Goal: Task Accomplishment & Management: Manage account settings

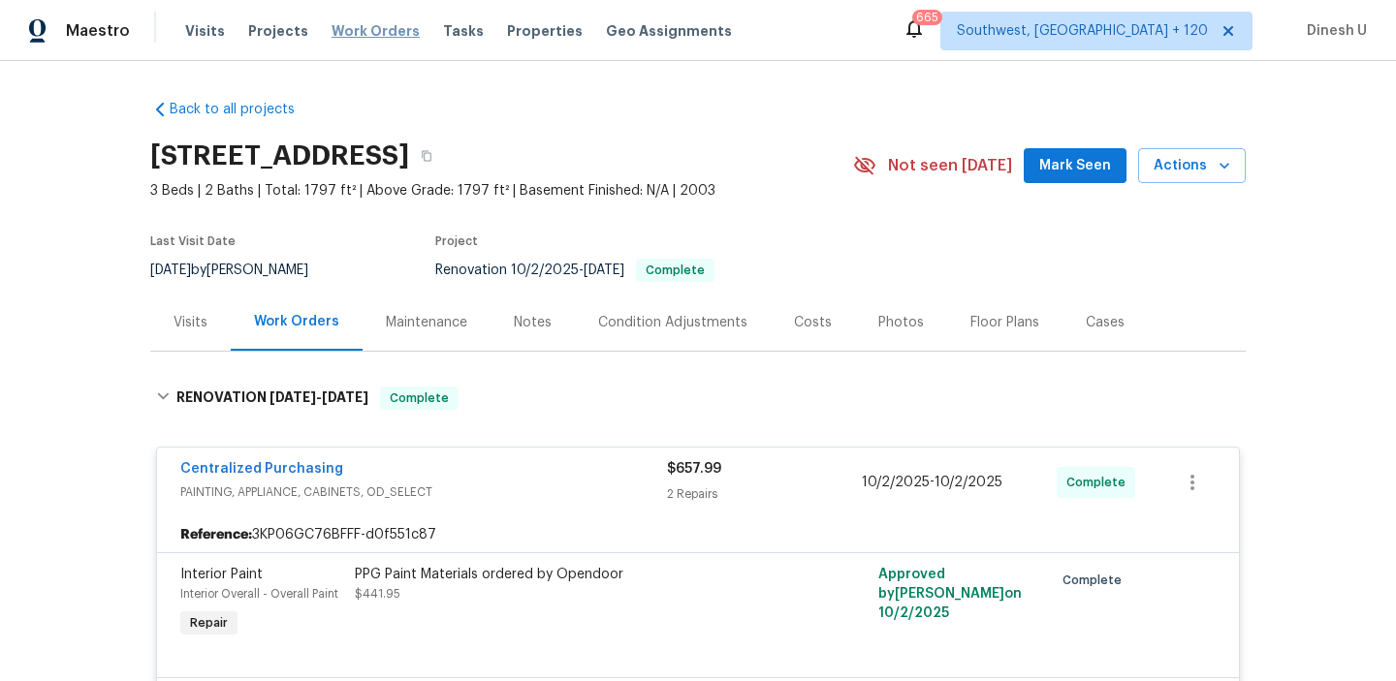
click at [363, 30] on span "Work Orders" at bounding box center [375, 30] width 88 height 19
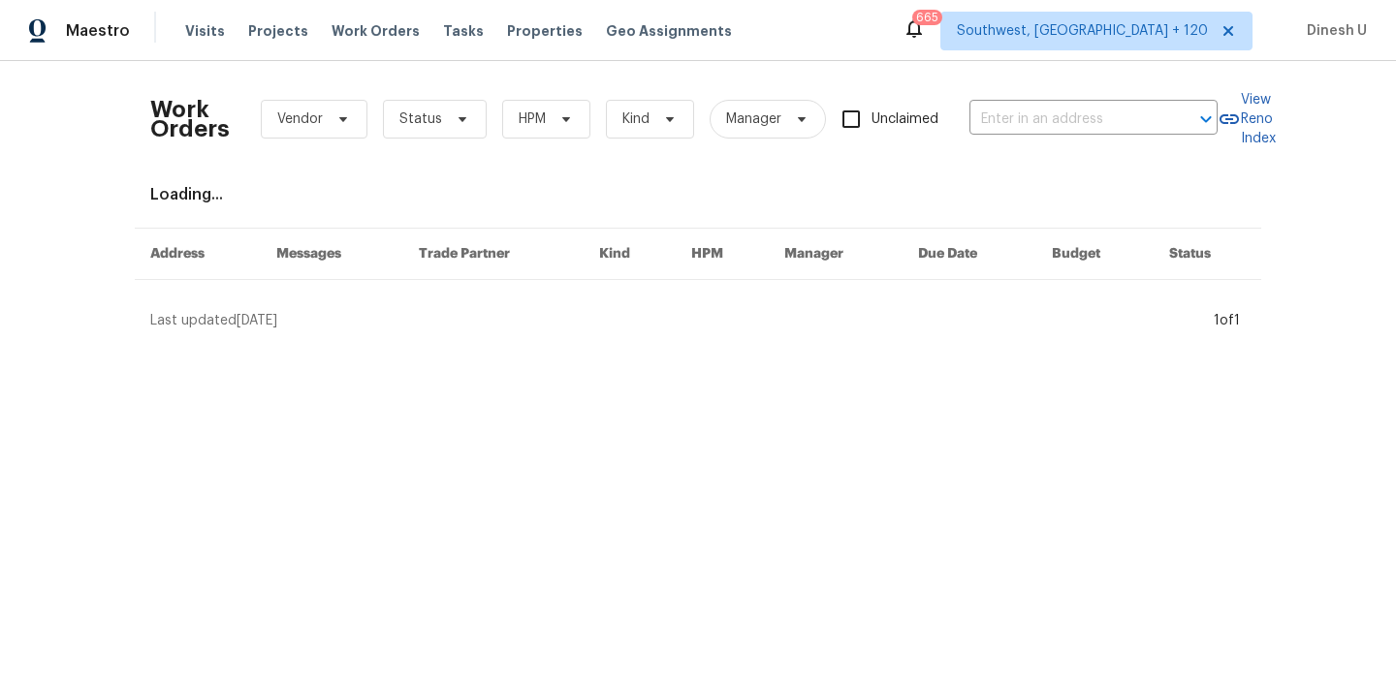
click at [1049, 136] on div "Work Orders Vendor Status HPM Kind Manager Unclaimed ​" at bounding box center [683, 119] width 1067 height 85
click at [1020, 120] on input "text" at bounding box center [1066, 120] width 194 height 30
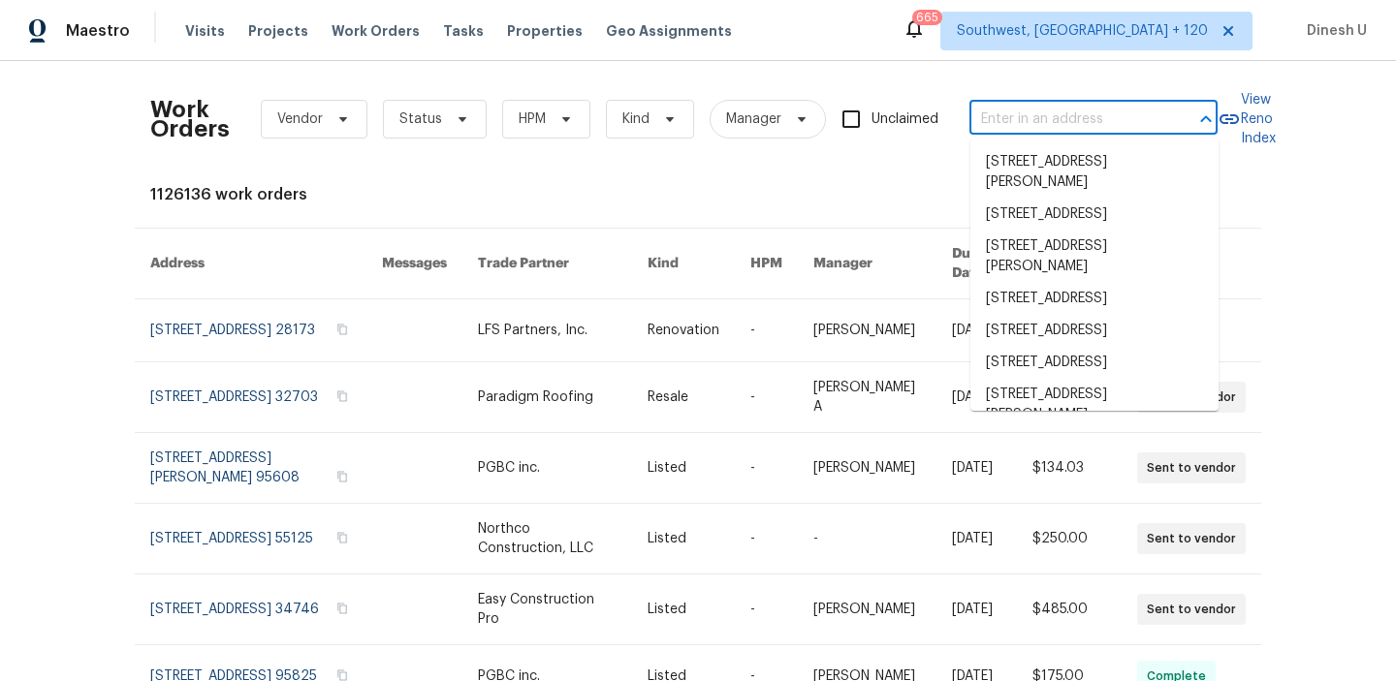
paste input "22 Adelphi Ct, Sacramento, CA 95825"
type input "22 Adelphi Ct, Sacramento, CA 95825"
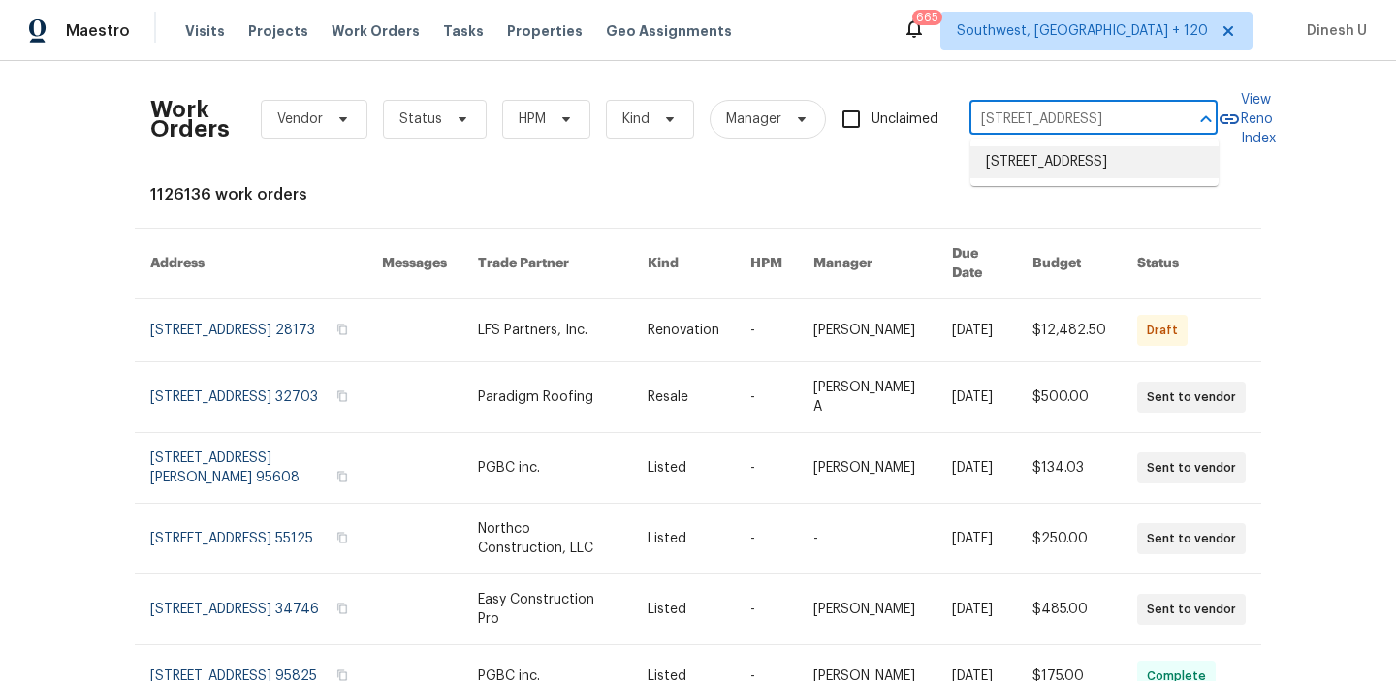
click at [1001, 162] on li "22 Adelphi Ct, Sacramento, CA 95825" at bounding box center [1094, 162] width 248 height 32
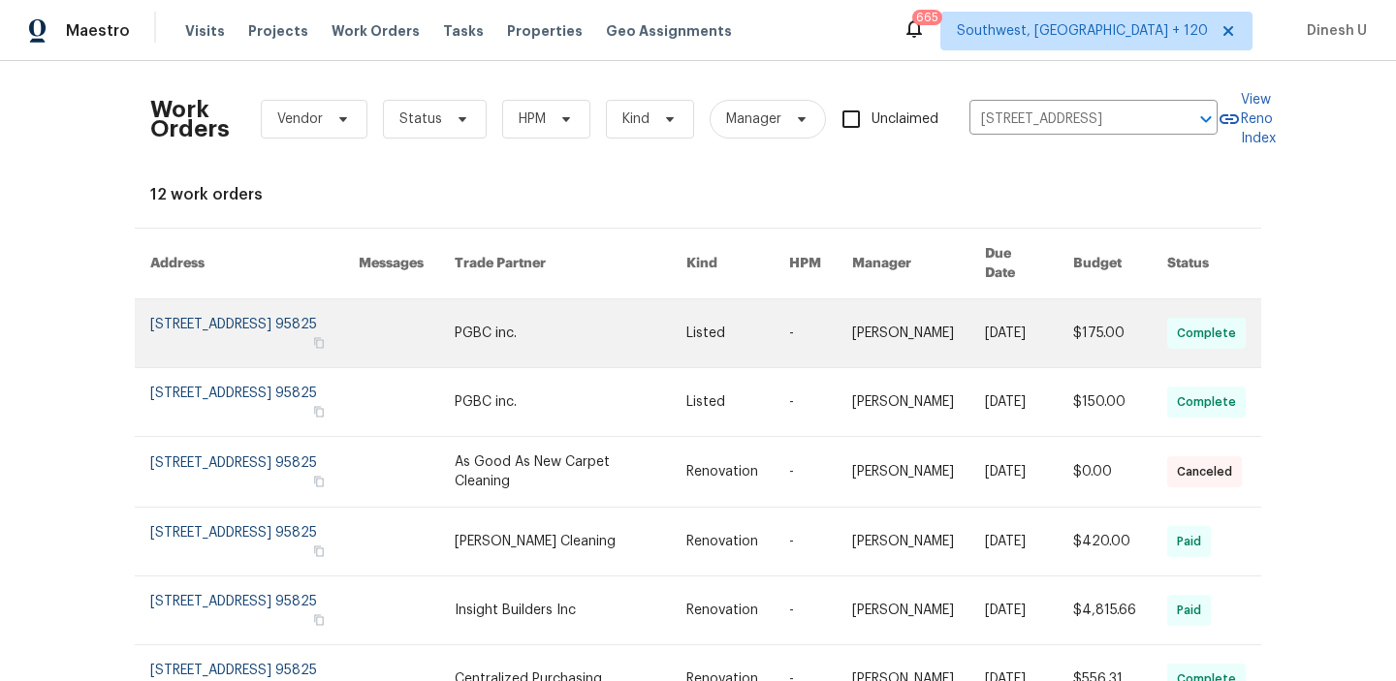
click at [211, 300] on link at bounding box center [254, 334] width 208 height 68
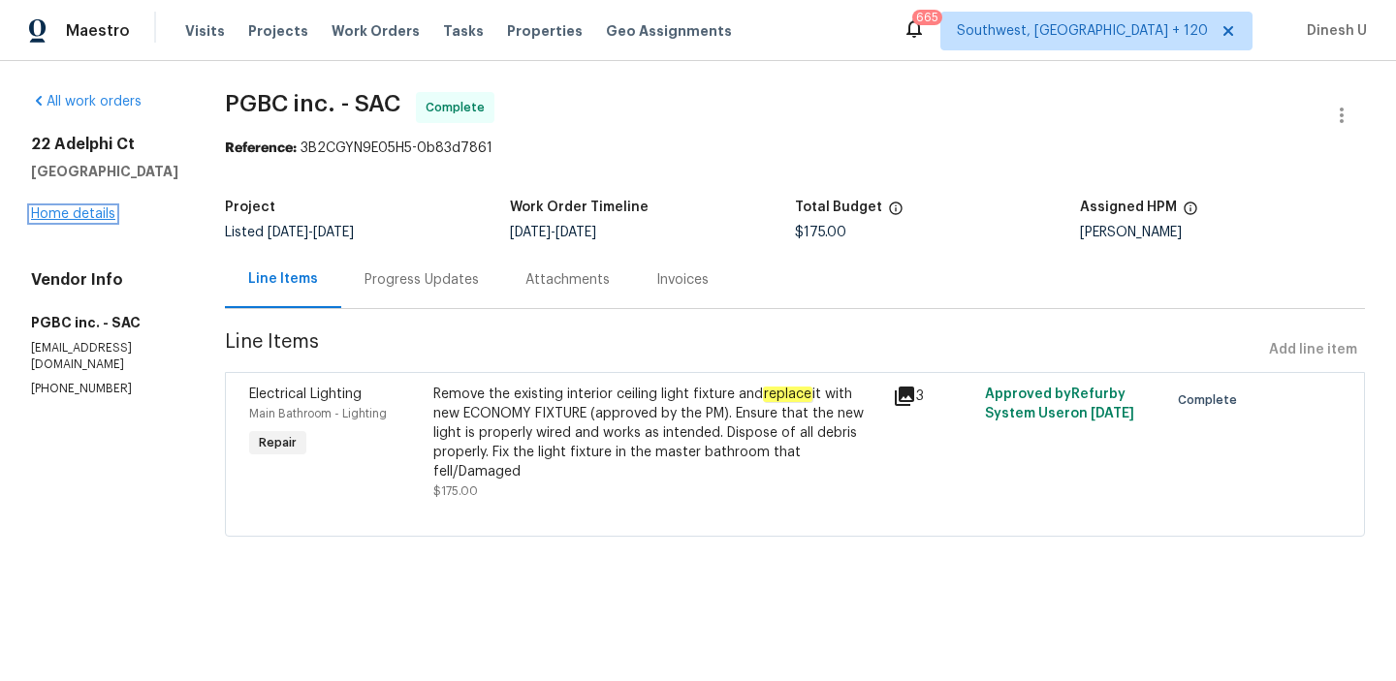
click at [85, 221] on link "Home details" at bounding box center [73, 214] width 84 height 14
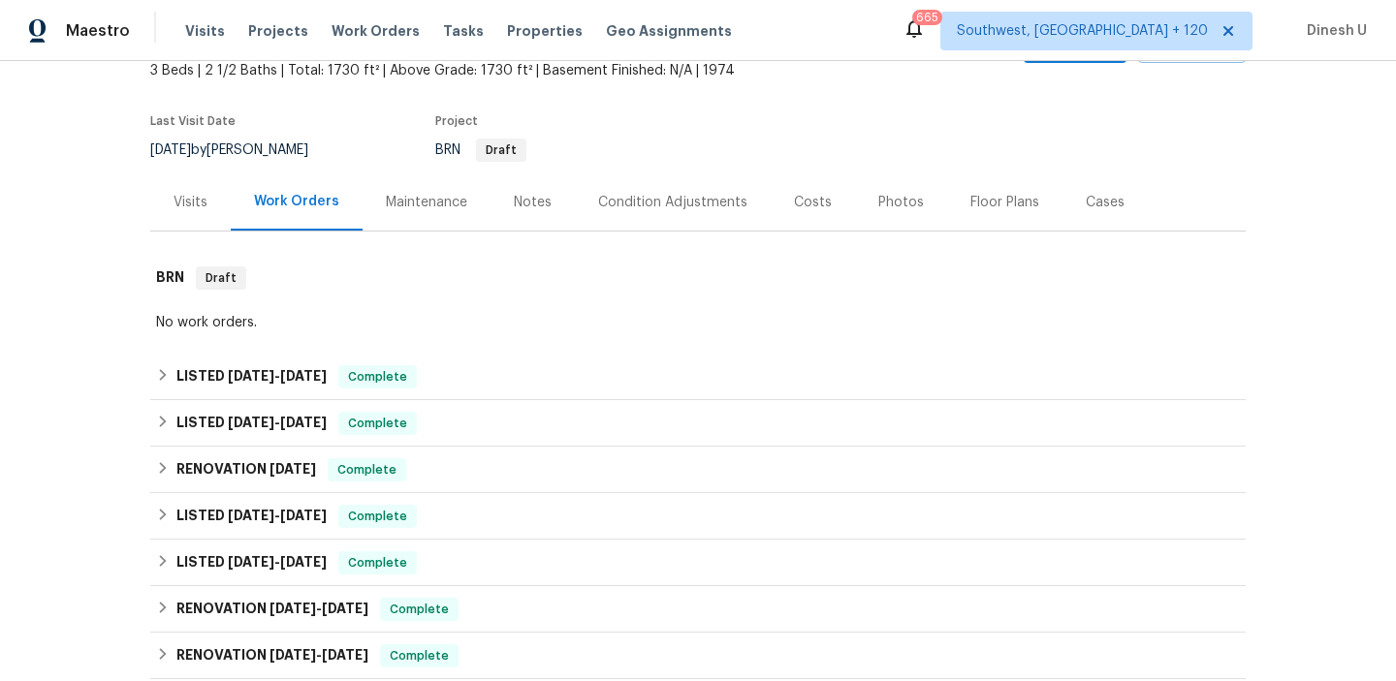
scroll to position [173, 0]
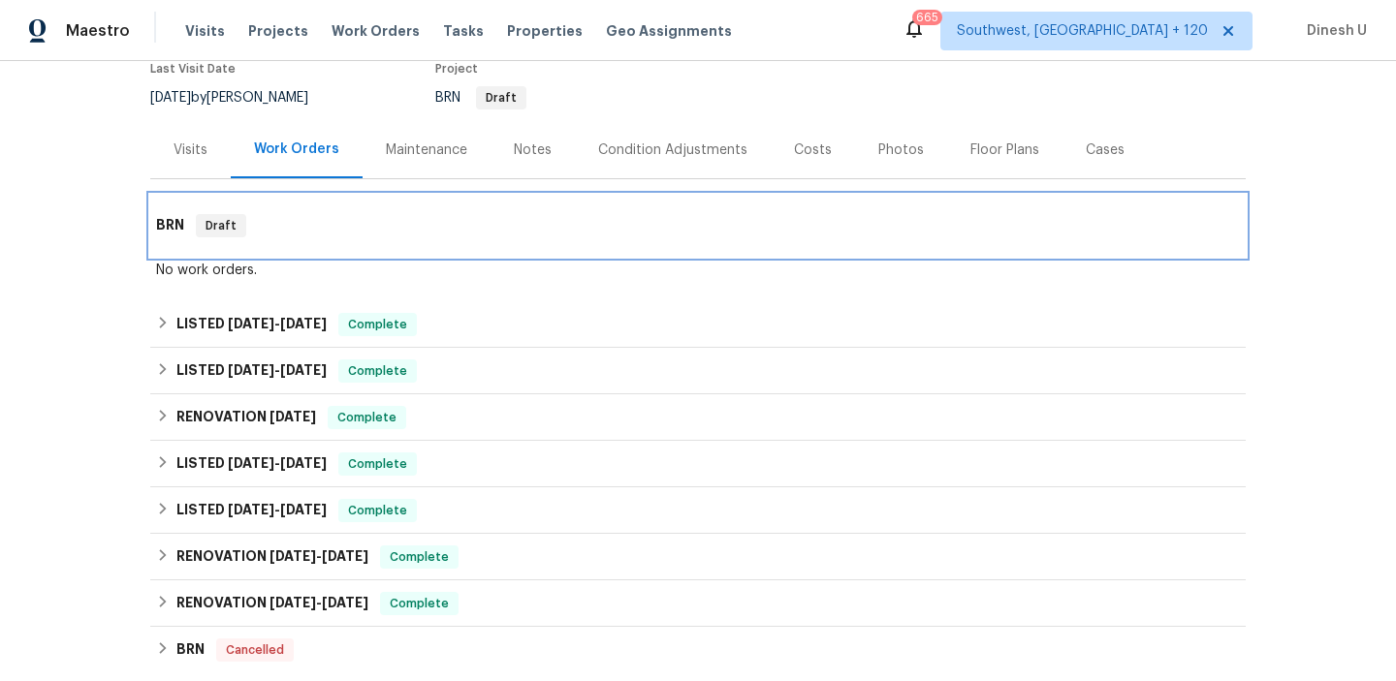
click at [173, 217] on h6 "BRN" at bounding box center [170, 225] width 28 height 23
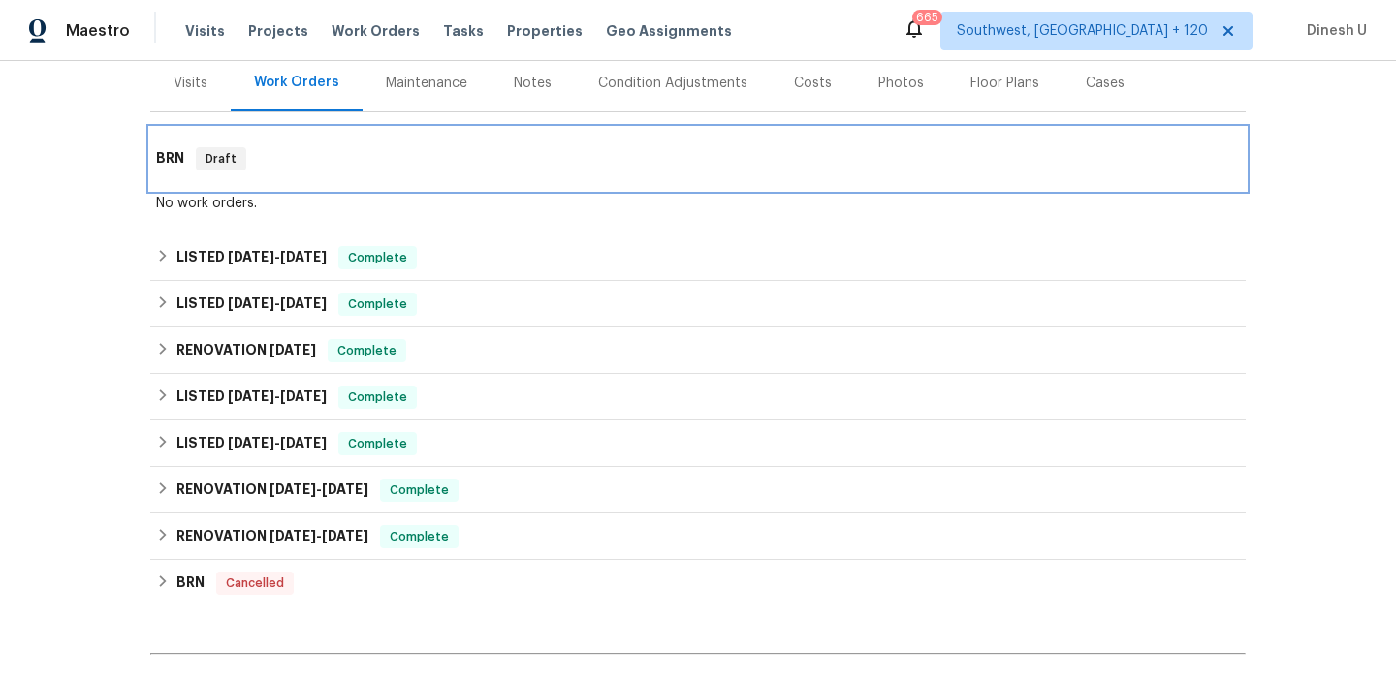
scroll to position [245, 0]
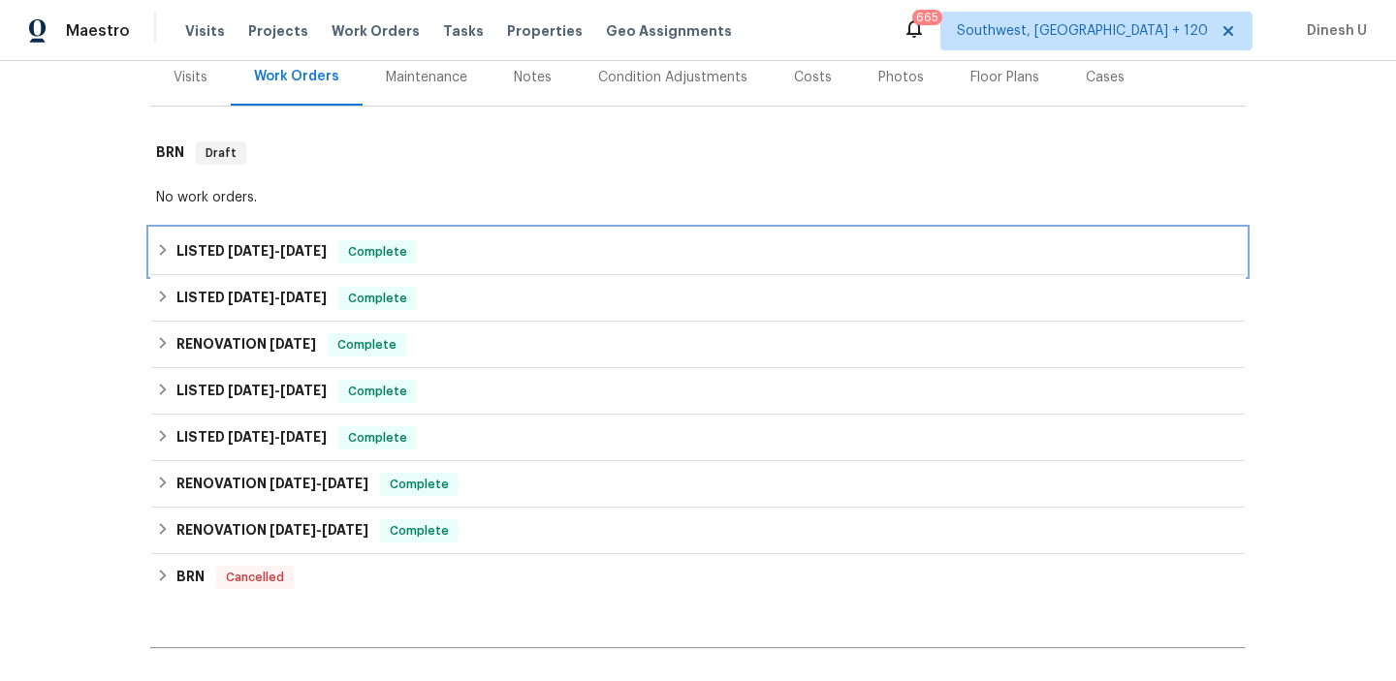
click at [321, 249] on span "10/15/25" at bounding box center [303, 251] width 47 height 14
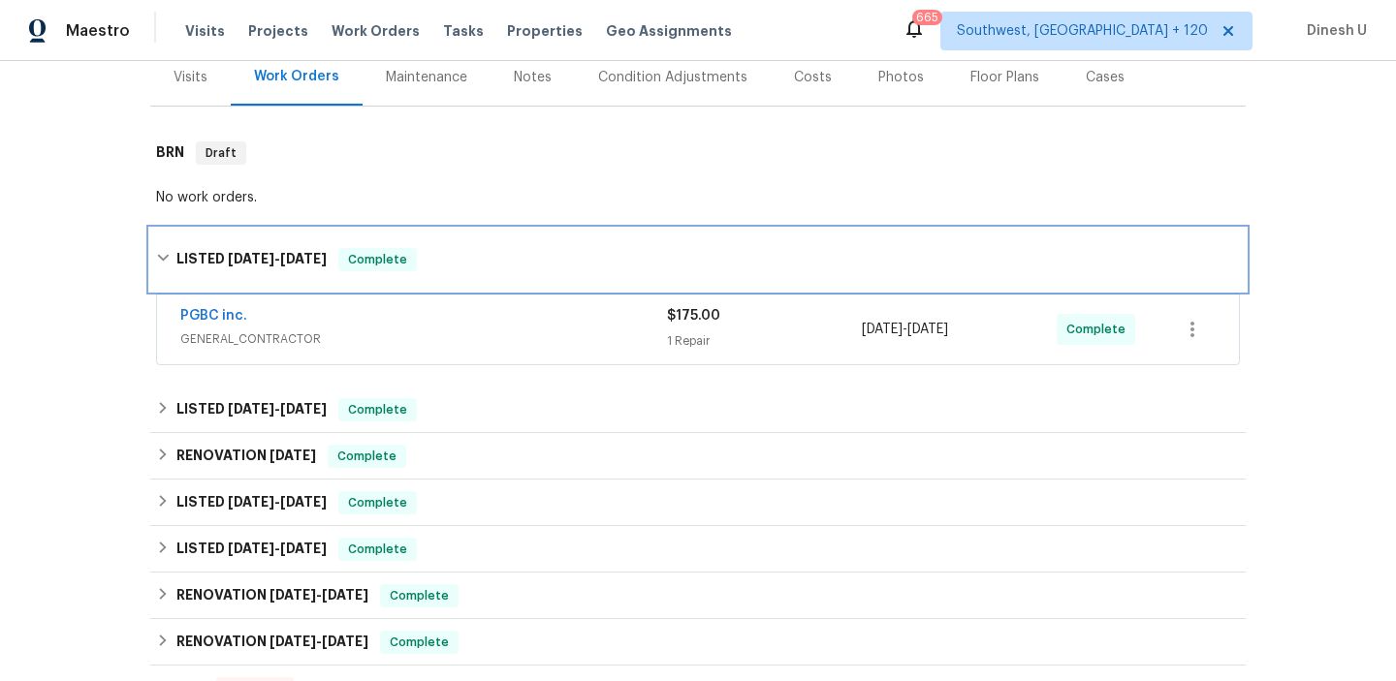
scroll to position [350, 0]
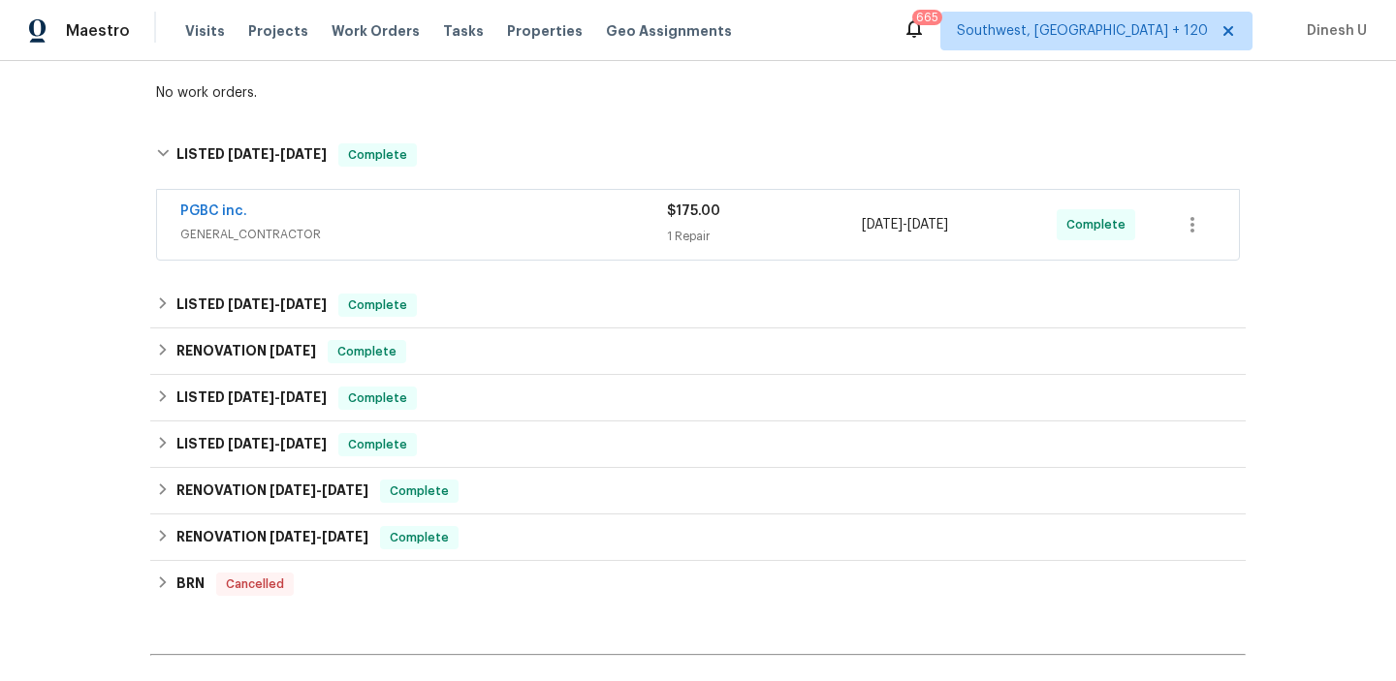
click at [692, 228] on div "1 Repair" at bounding box center [764, 236] width 195 height 19
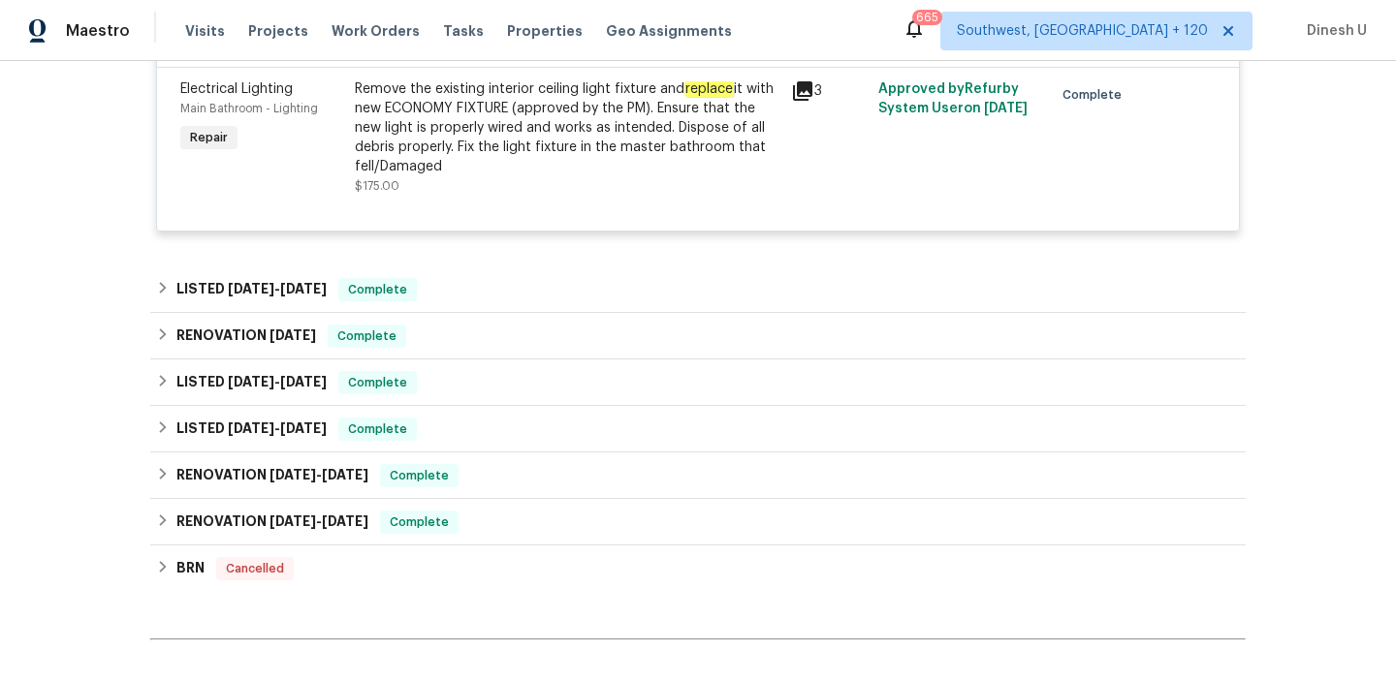
scroll to position [615, 0]
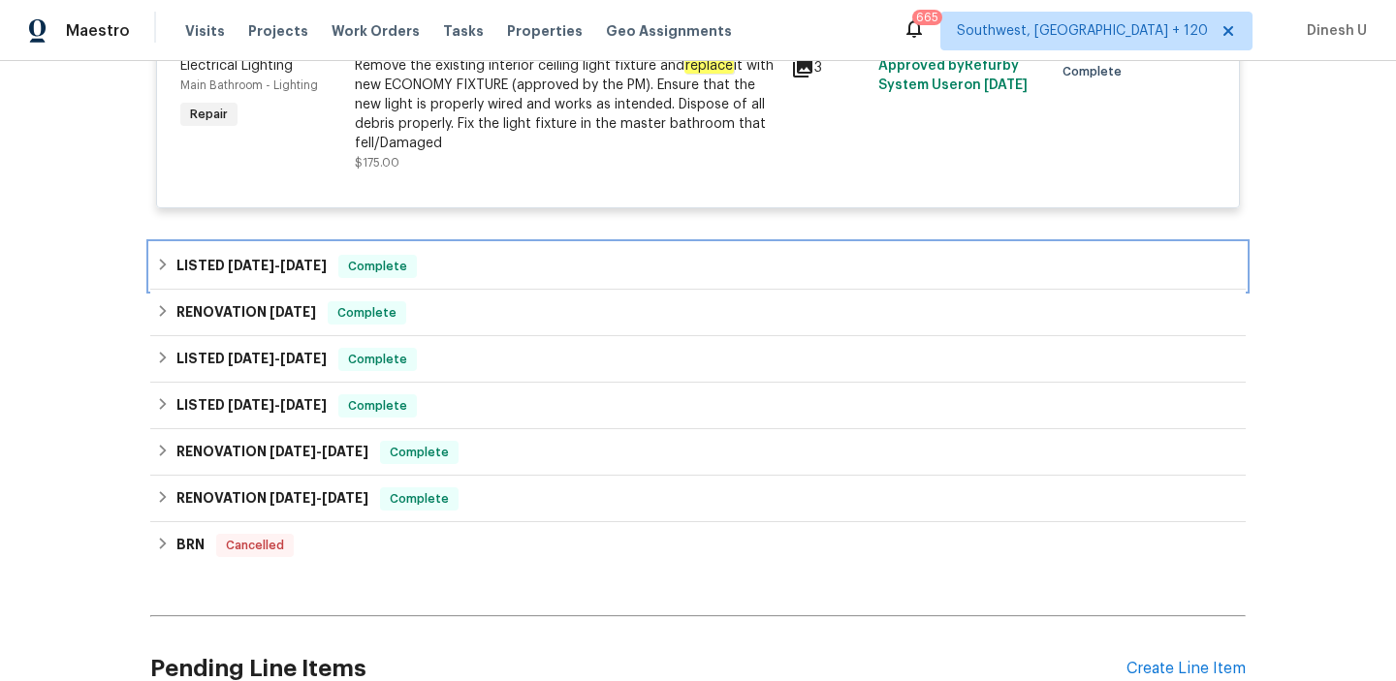
click at [341, 267] on div "LISTED 9/17/25 - 9/17/25 Complete" at bounding box center [698, 266] width 1084 height 23
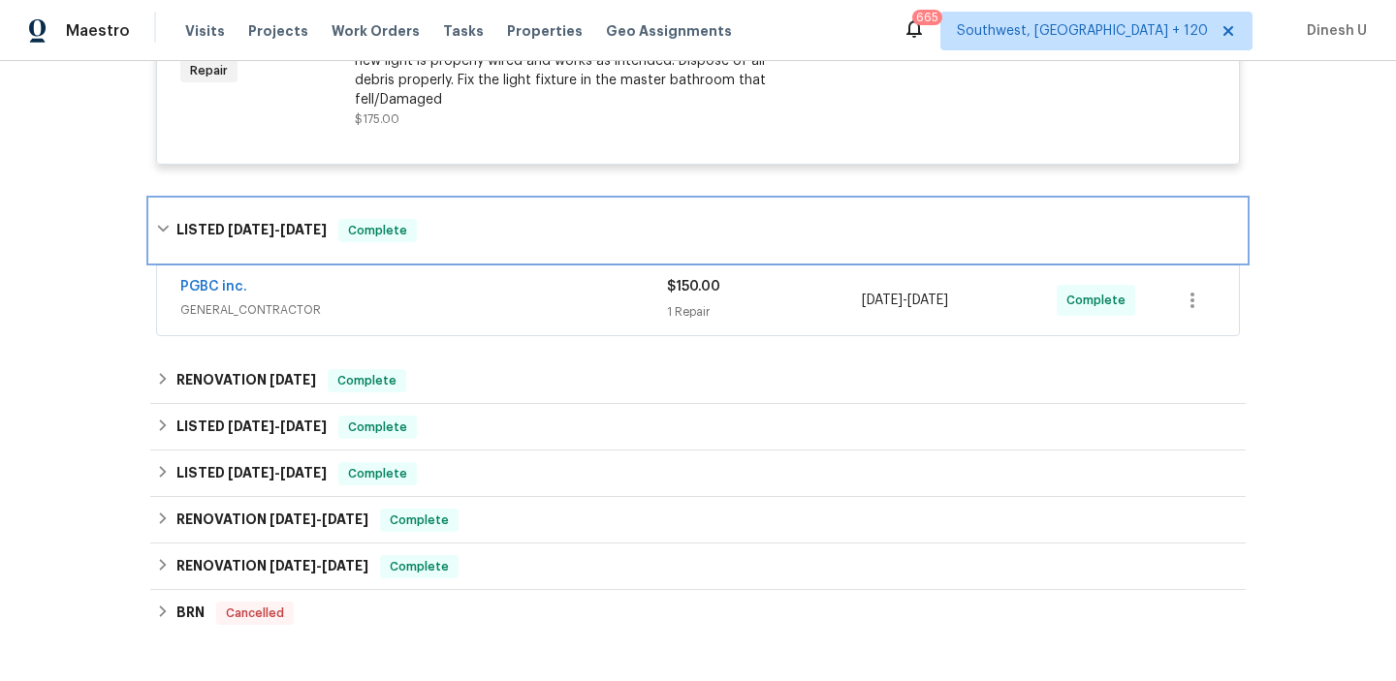
scroll to position [710, 0]
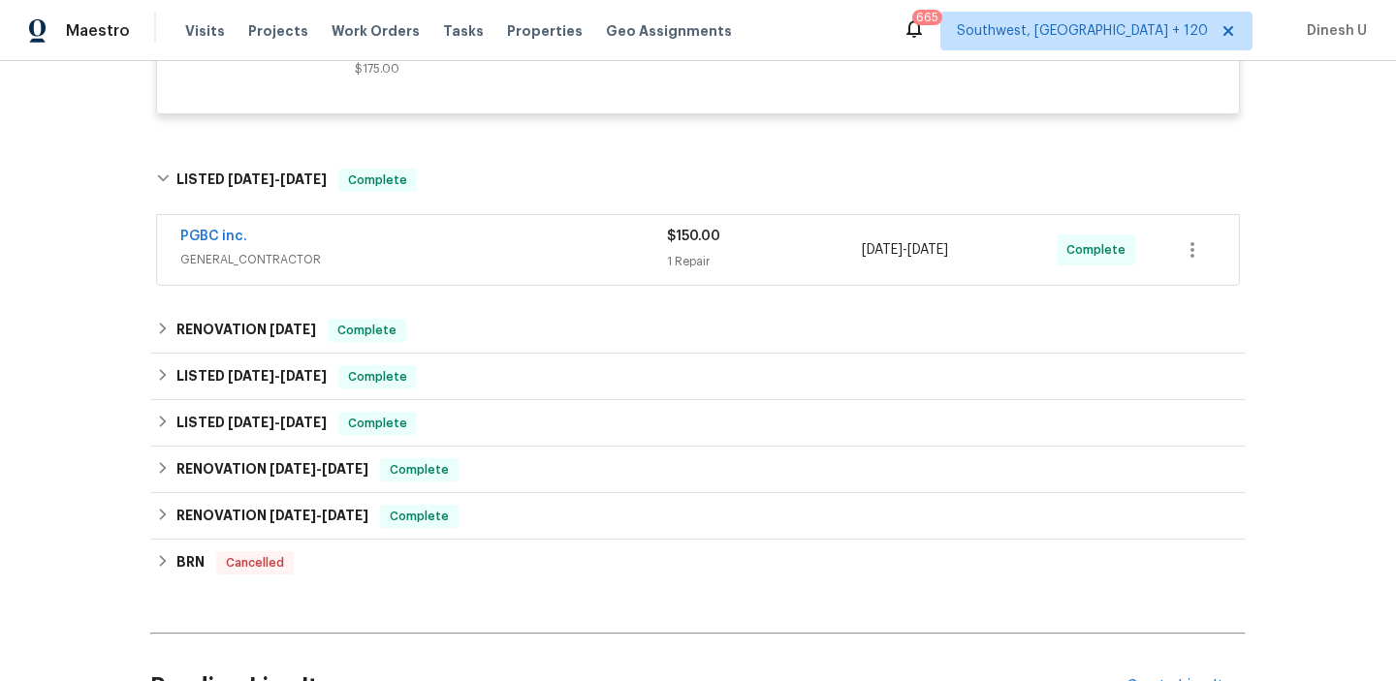
click at [694, 254] on div "1 Repair" at bounding box center [764, 261] width 195 height 19
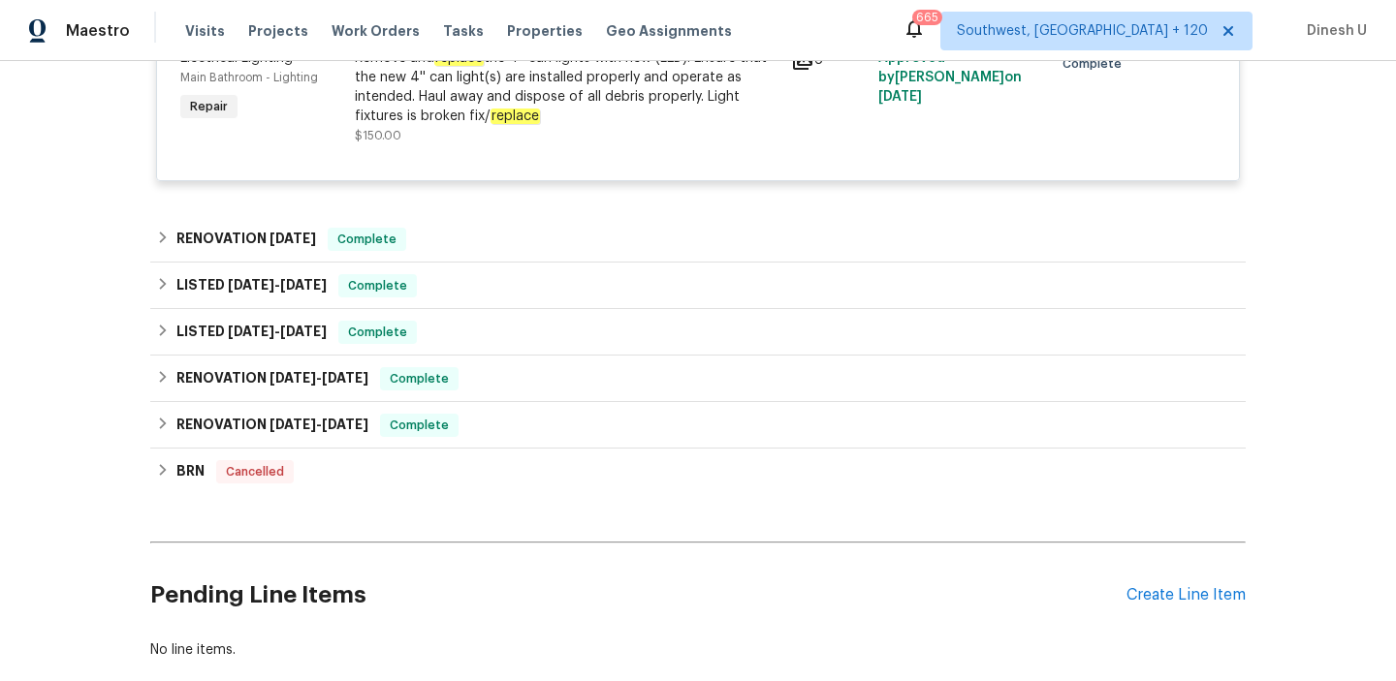
scroll to position [1055, 0]
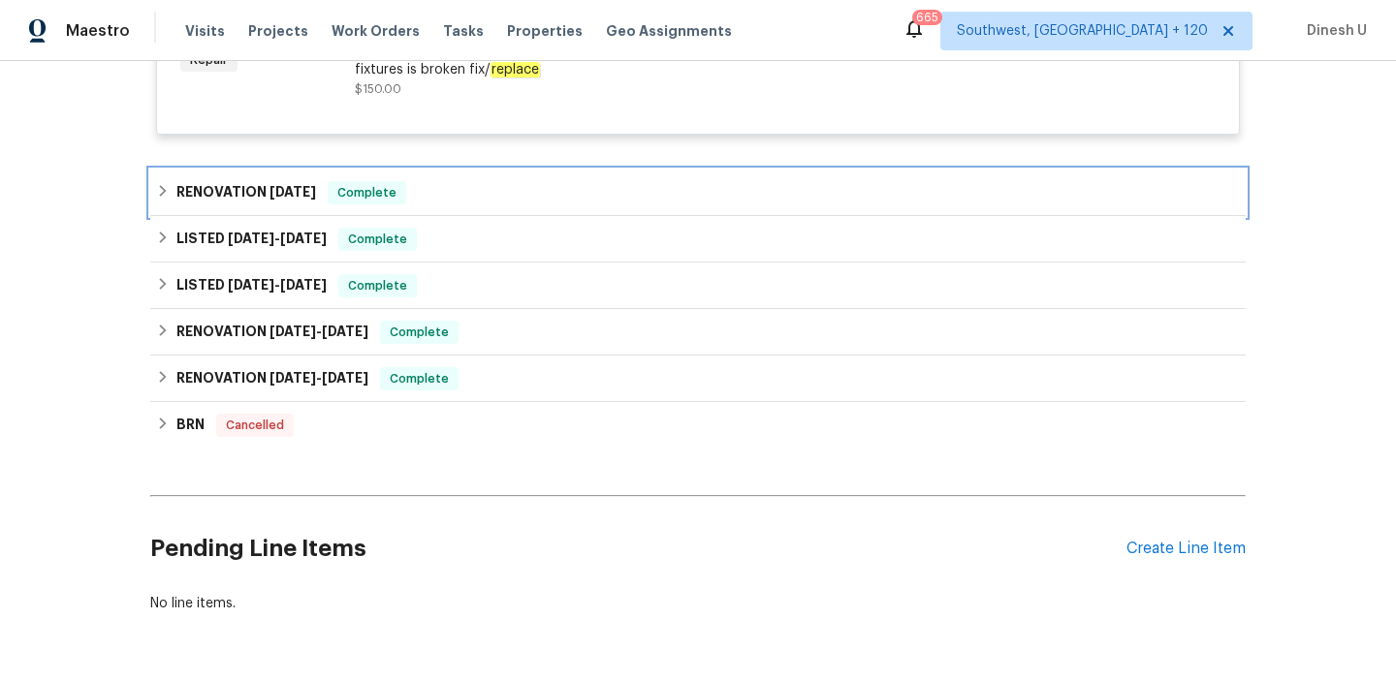
click at [297, 194] on span "5/5/25" at bounding box center [292, 192] width 47 height 14
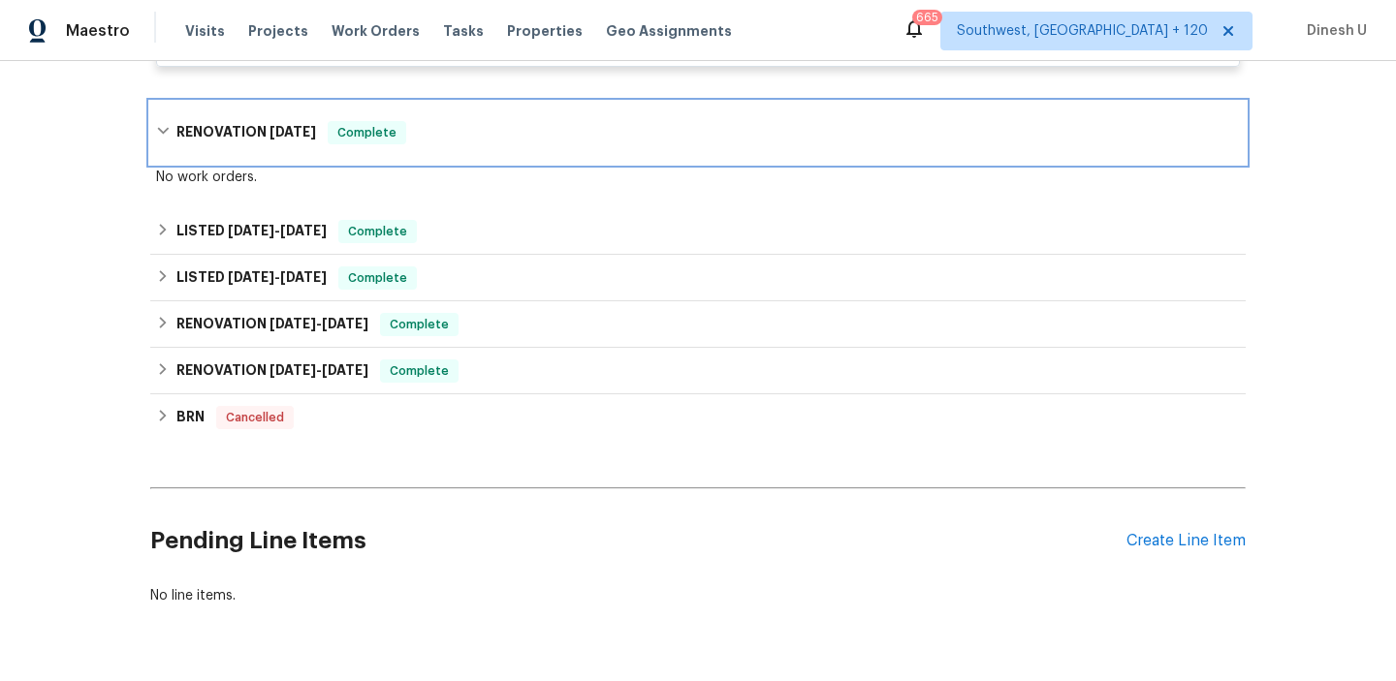
scroll to position [1136, 0]
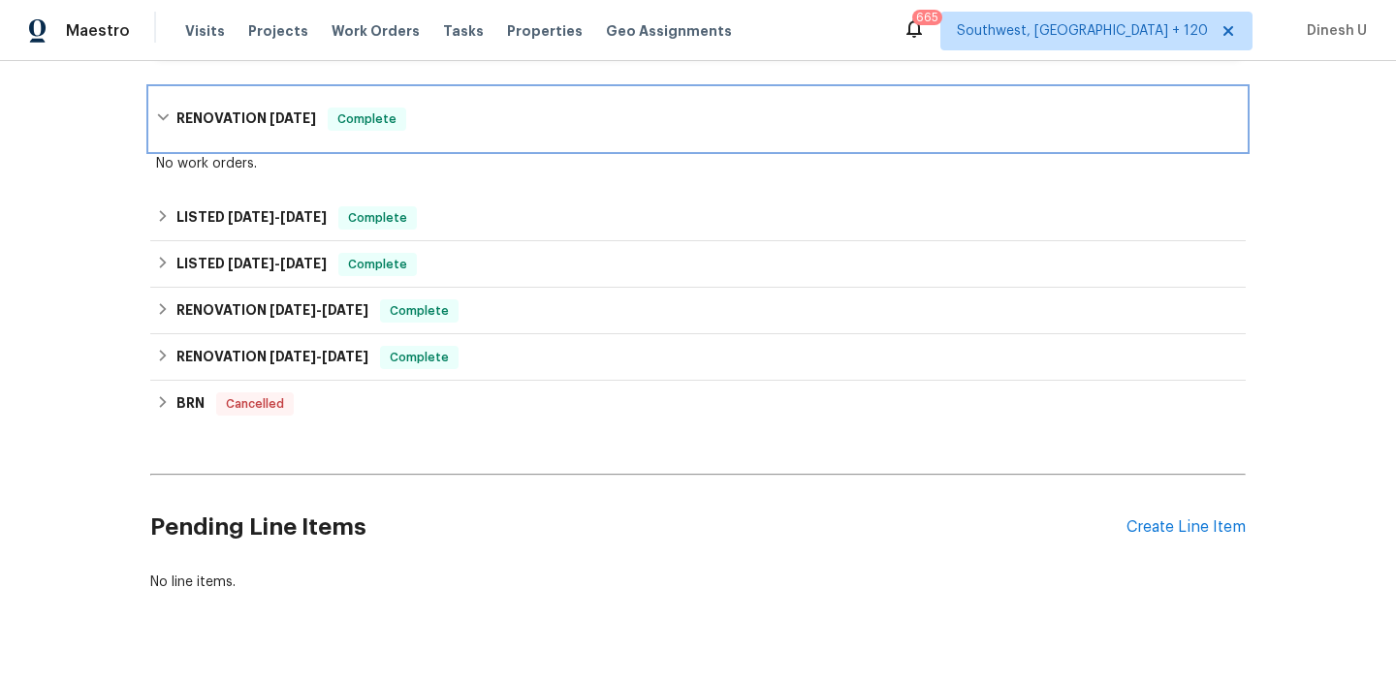
click at [277, 124] on span "5/5/25" at bounding box center [292, 118] width 47 height 14
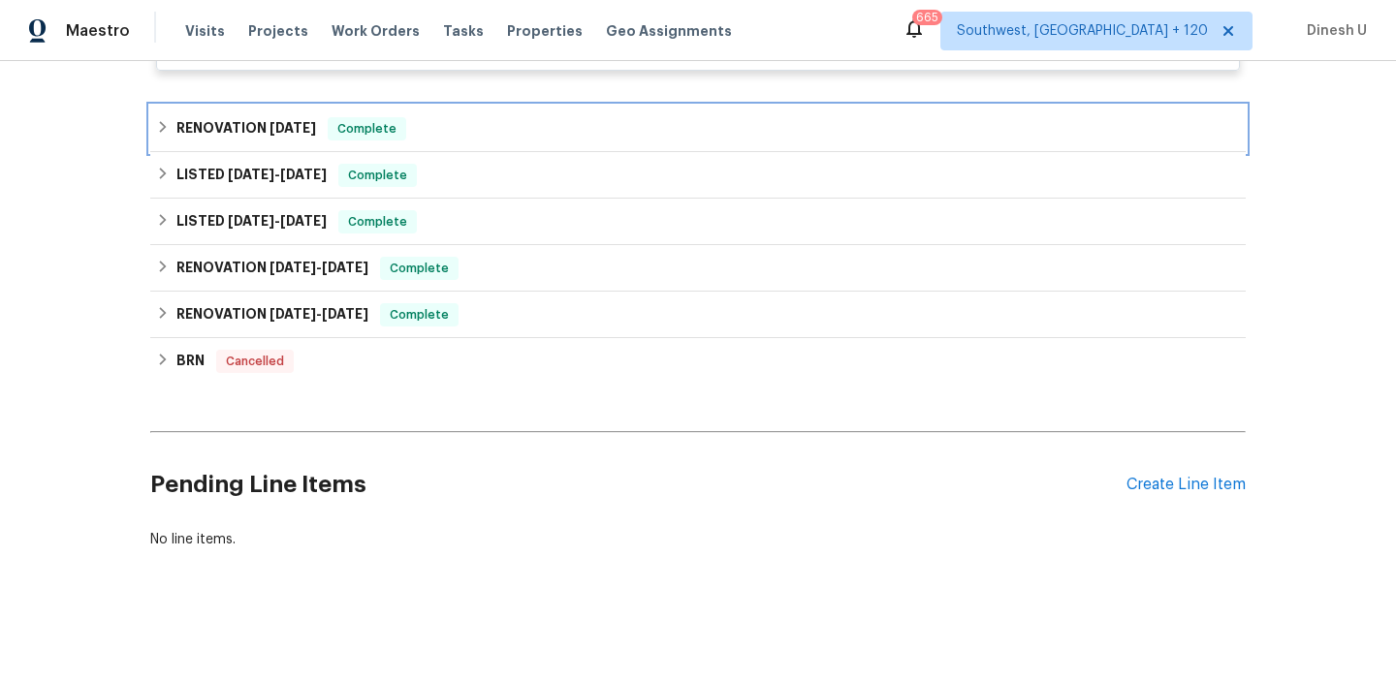
click at [277, 124] on span "5/5/25" at bounding box center [292, 128] width 47 height 14
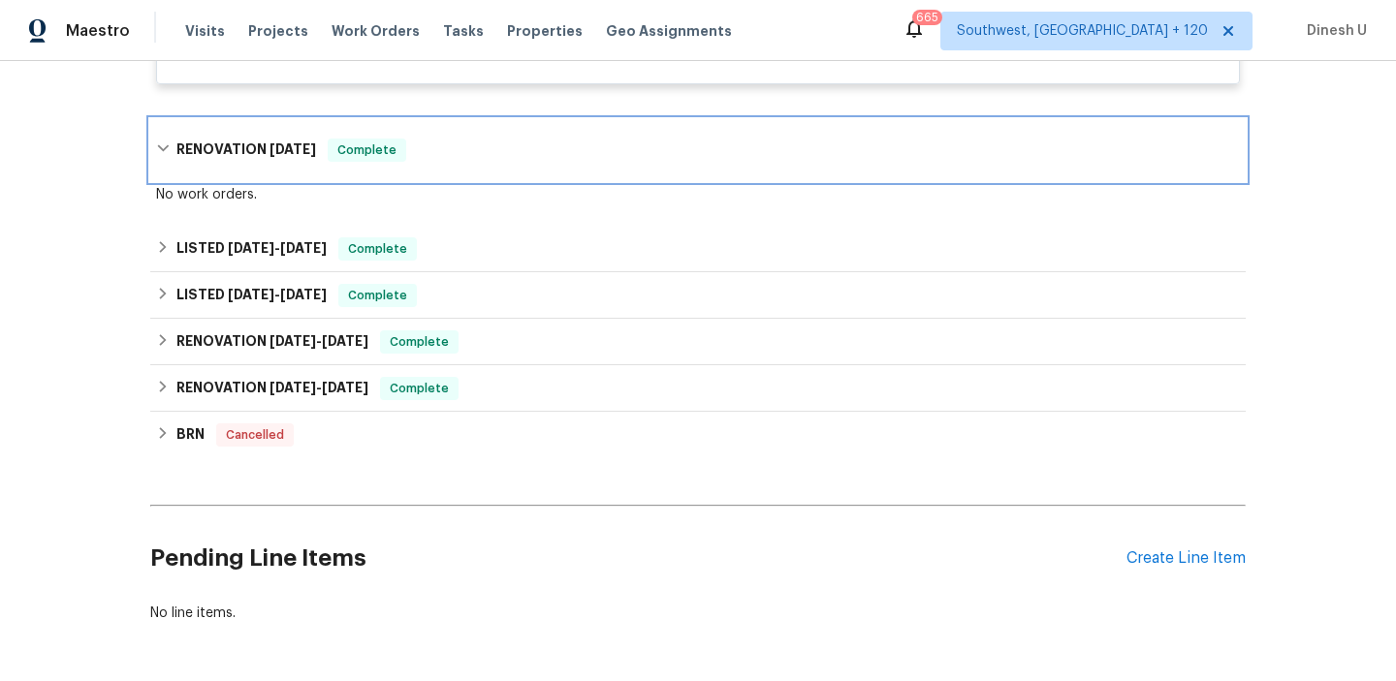
scroll to position [1109, 0]
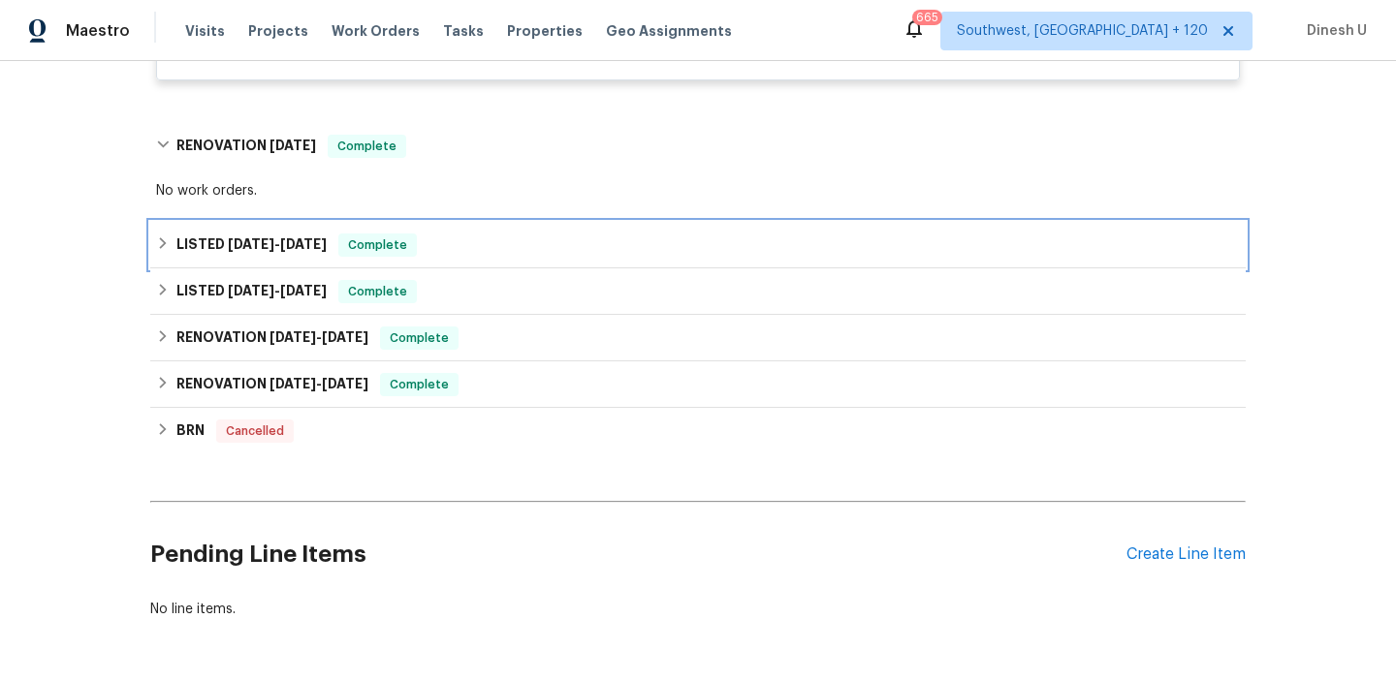
click at [277, 238] on span "2/15/23 - 2/22/23" at bounding box center [277, 244] width 99 height 14
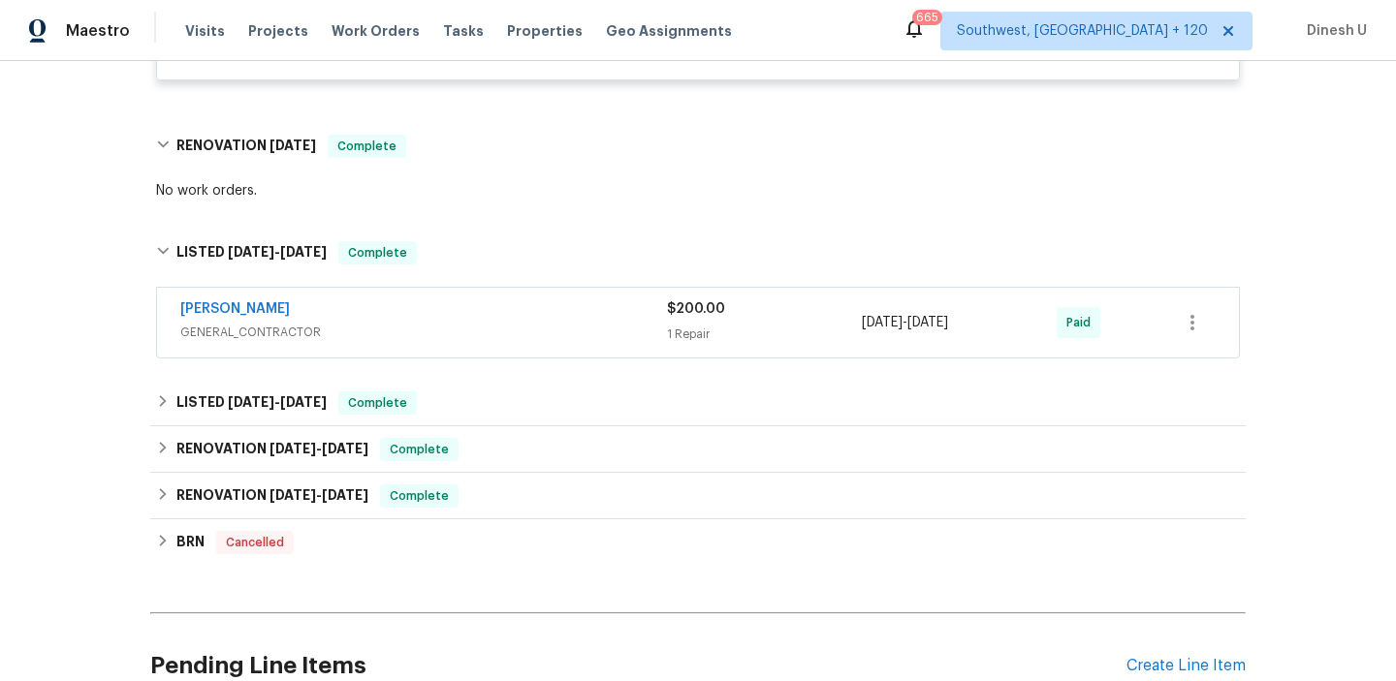
click at [685, 326] on div "1 Repair" at bounding box center [764, 334] width 195 height 19
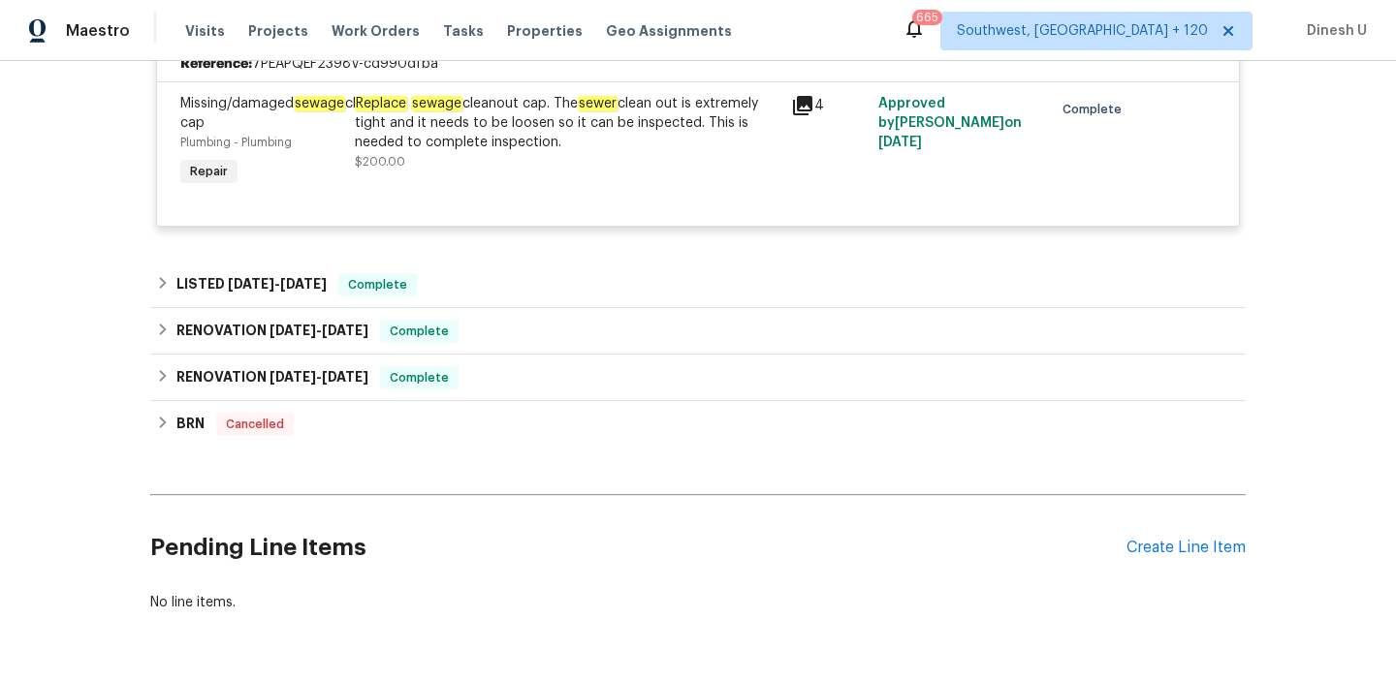
scroll to position [1482, 0]
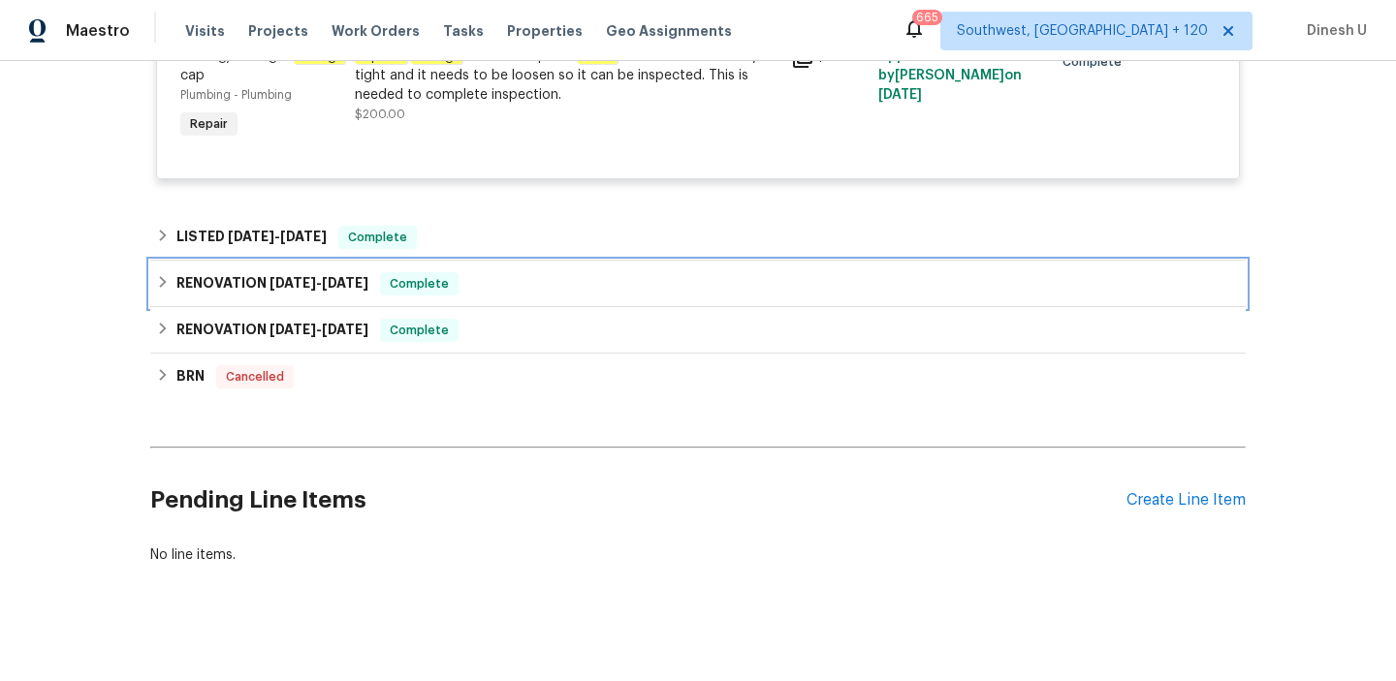
click at [361, 291] on h6 "RENOVATION 6/3/22 - 5/19/25" at bounding box center [272, 283] width 192 height 23
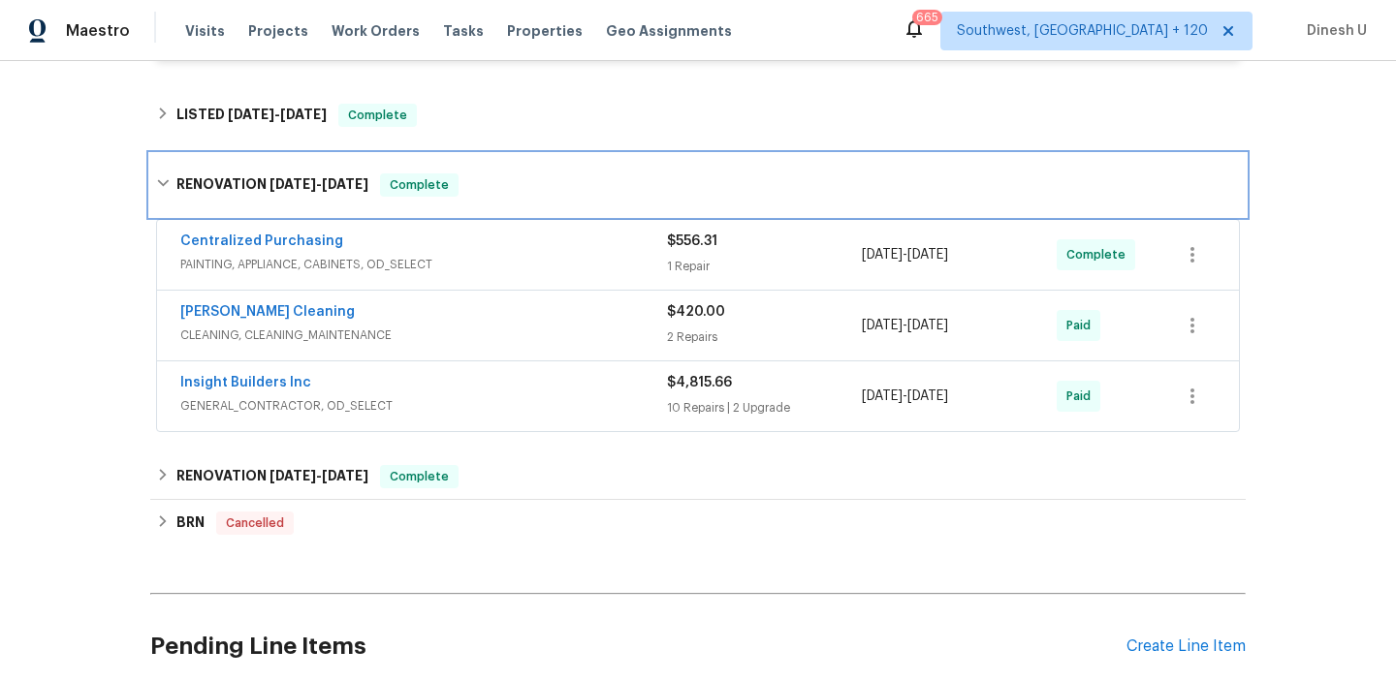
scroll to position [1613, 0]
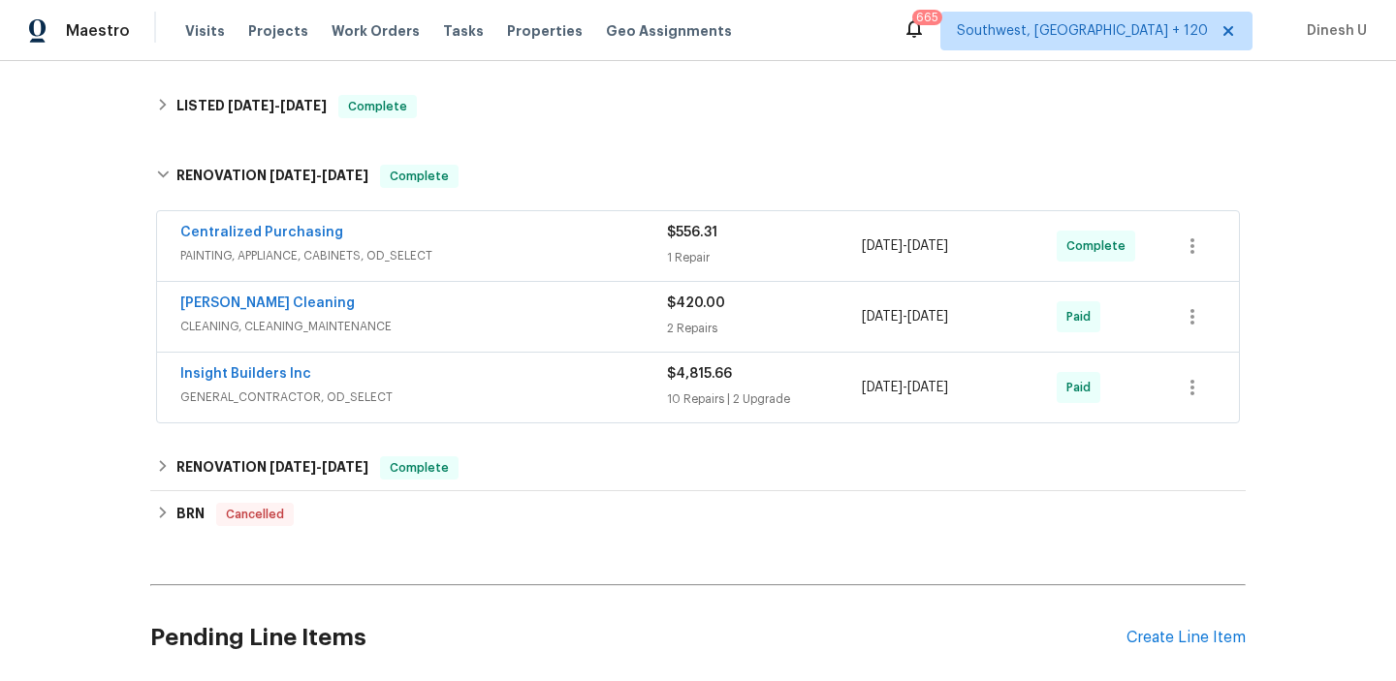
click at [692, 257] on div "1 Repair" at bounding box center [764, 257] width 195 height 19
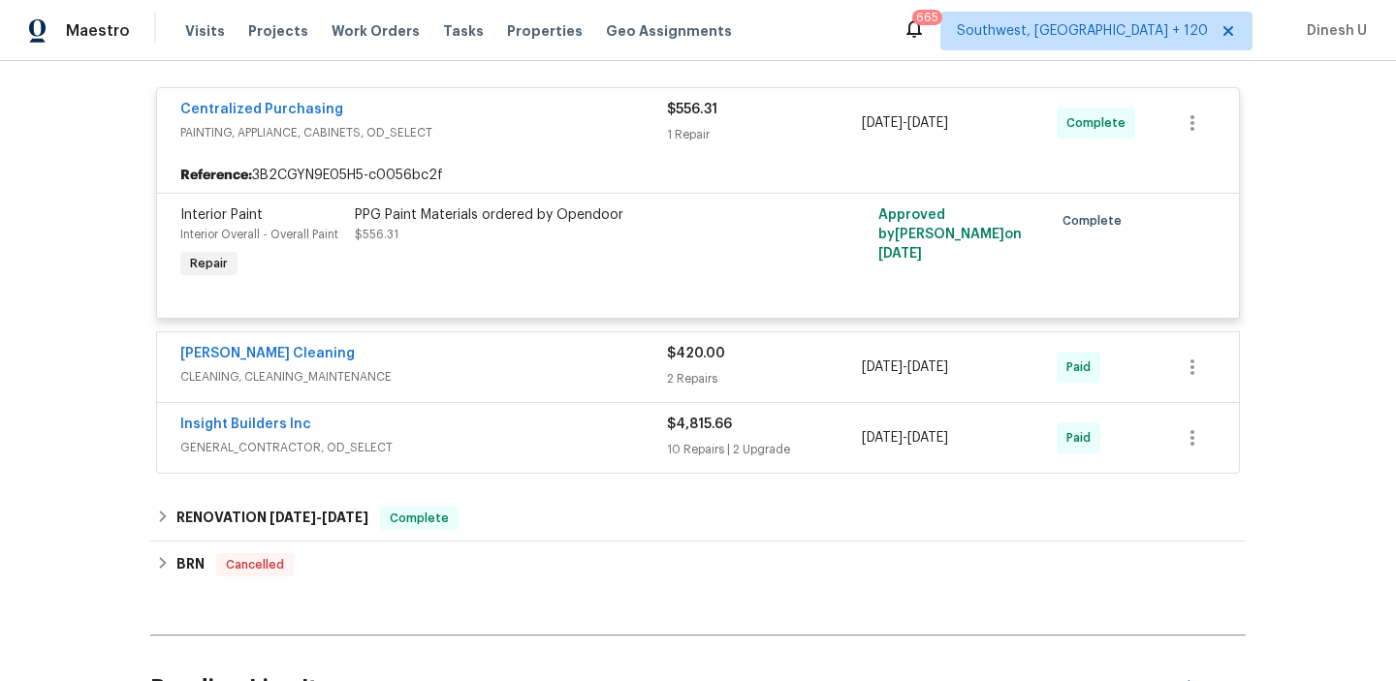
scroll to position [1772, 0]
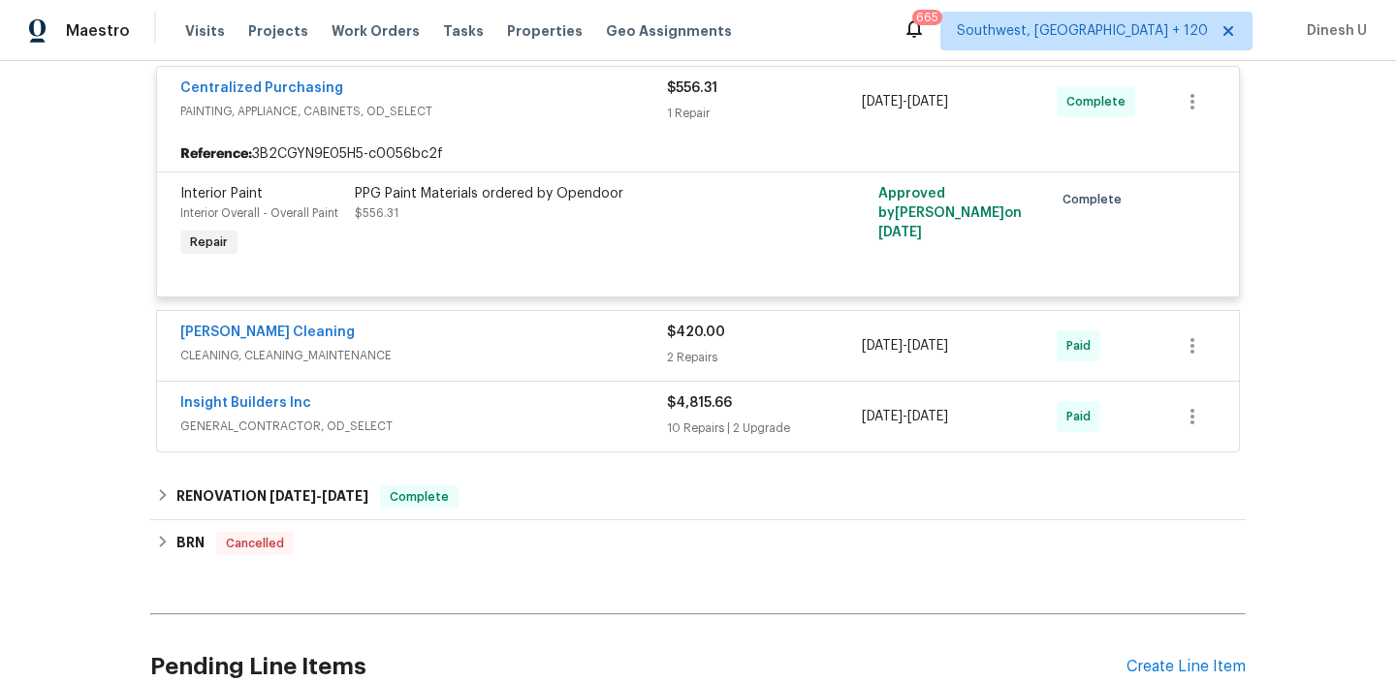
click at [679, 342] on div "$420.00" at bounding box center [764, 332] width 195 height 19
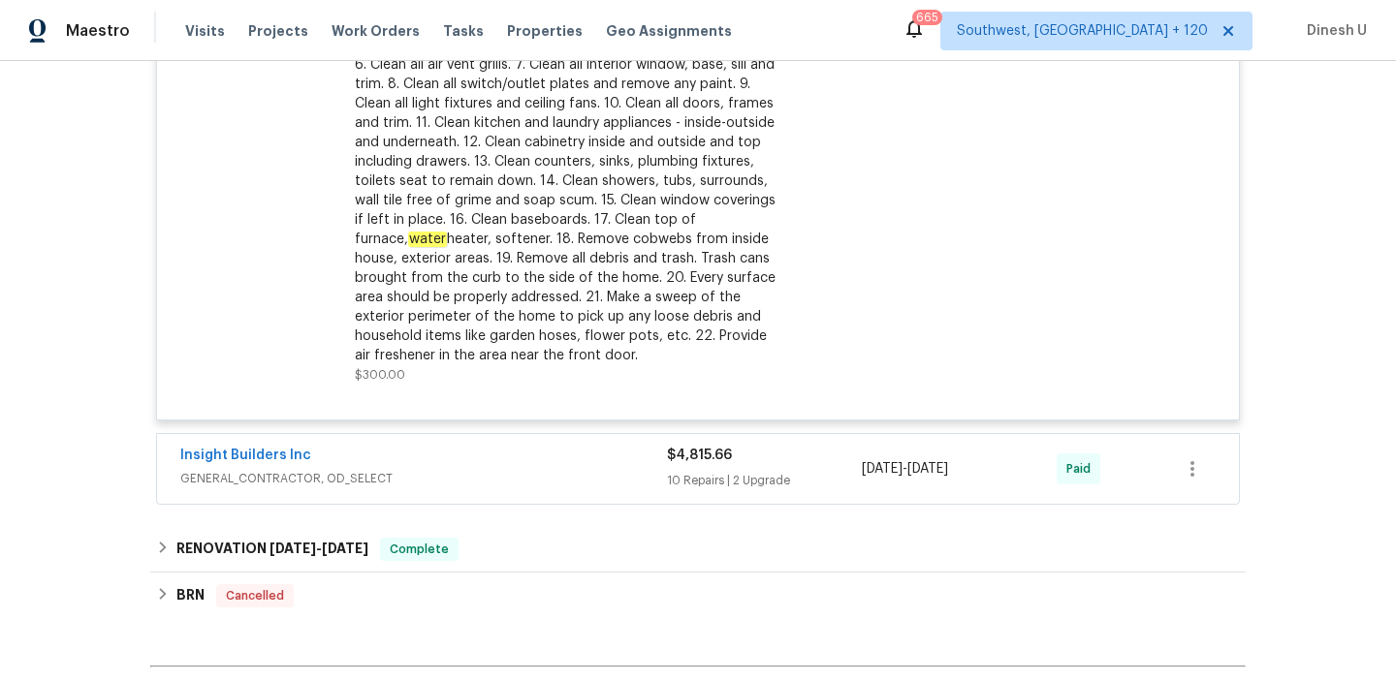
scroll to position [2548, 0]
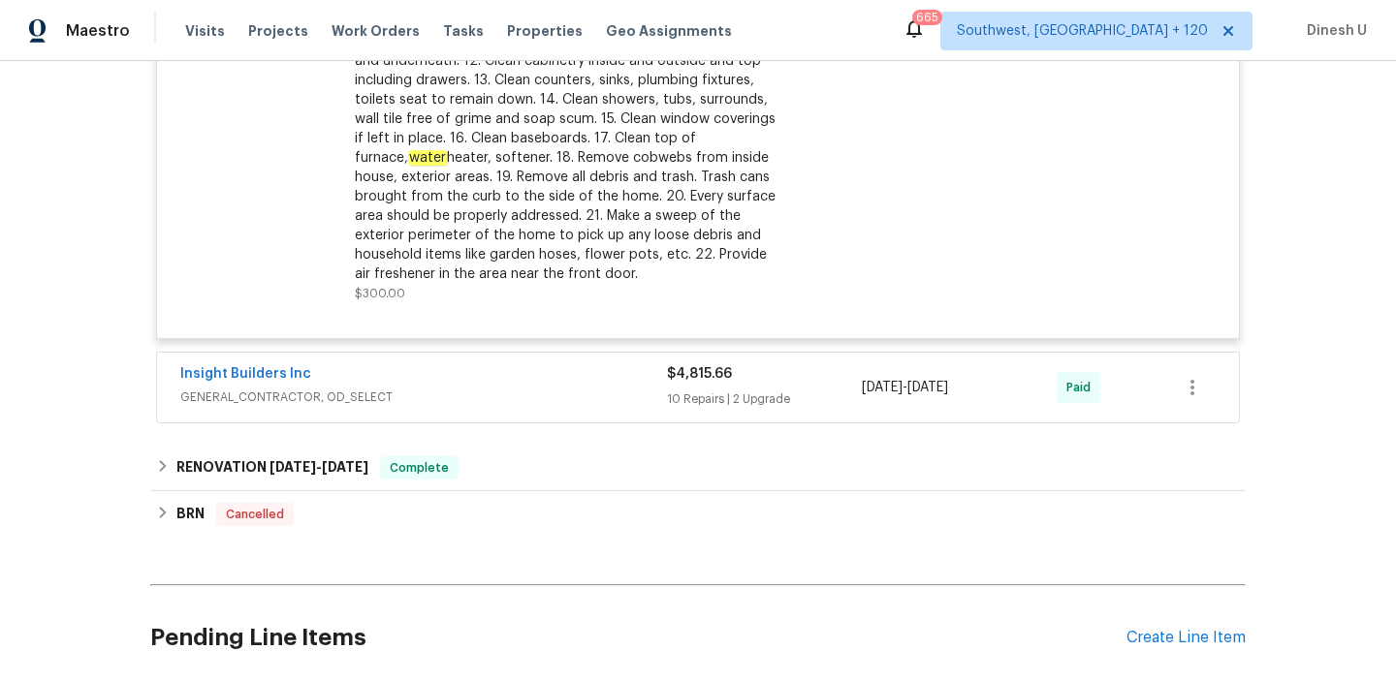
click at [694, 391] on div "$4,815.66 10 Repairs | 2 Upgrade" at bounding box center [764, 387] width 195 height 47
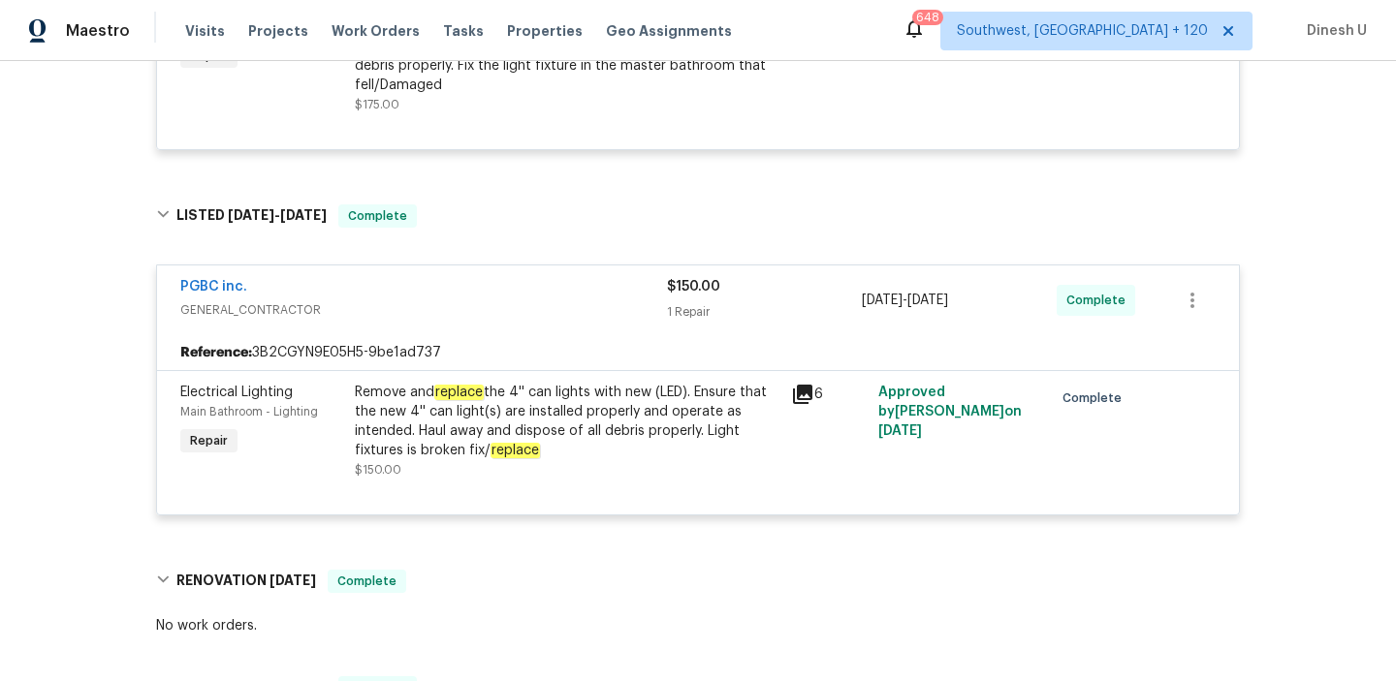
scroll to position [388, 0]
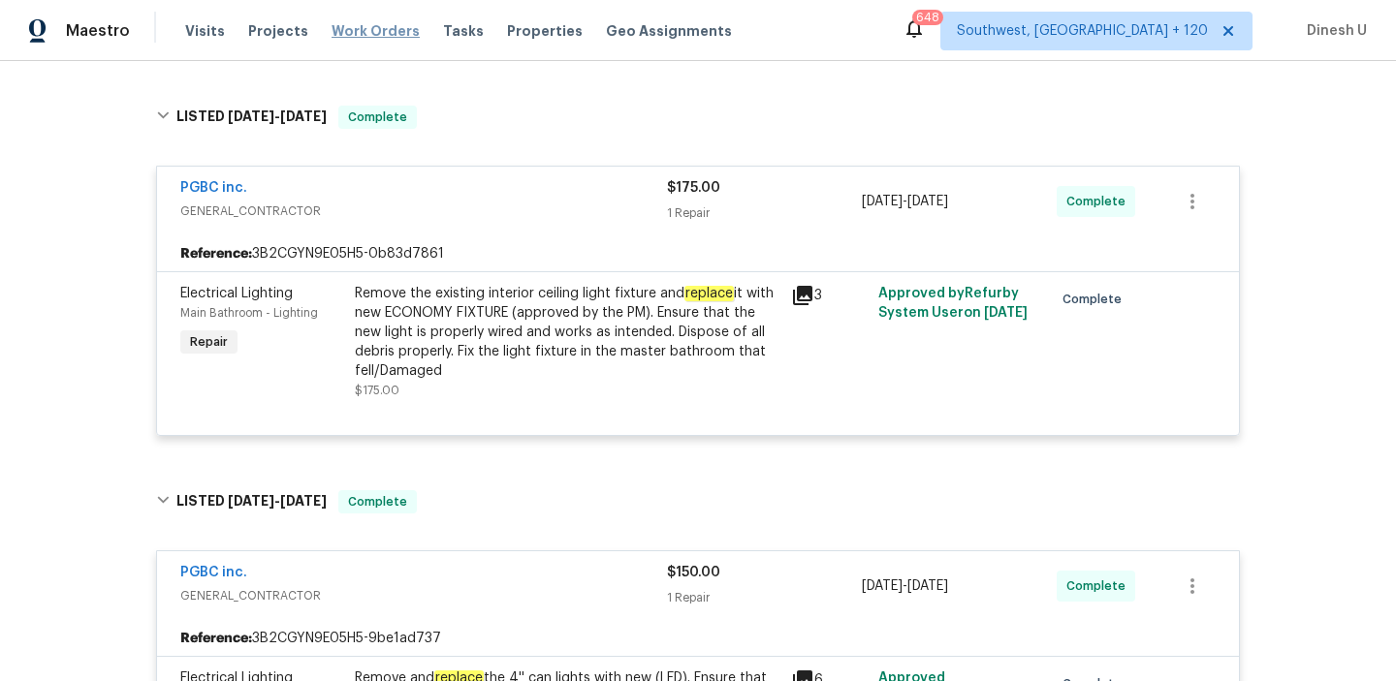
click at [353, 32] on span "Work Orders" at bounding box center [375, 30] width 88 height 19
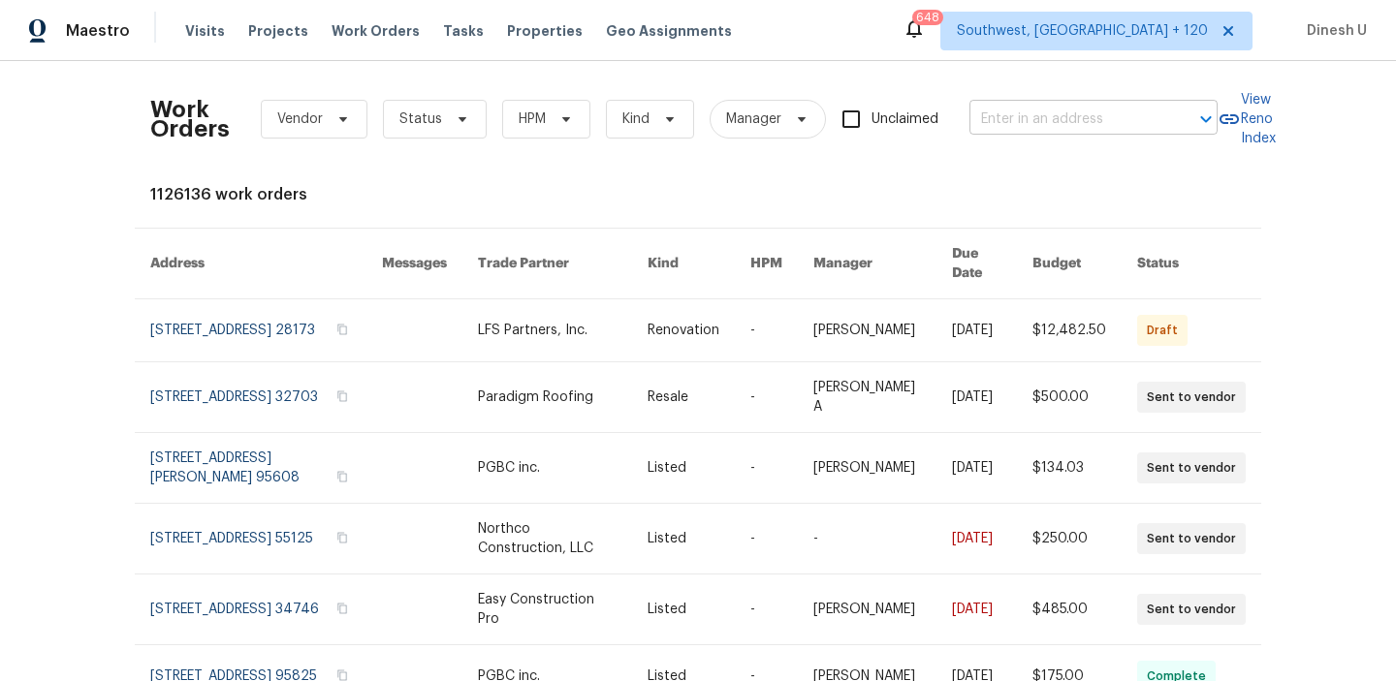
click at [1057, 125] on input "text" at bounding box center [1066, 120] width 194 height 30
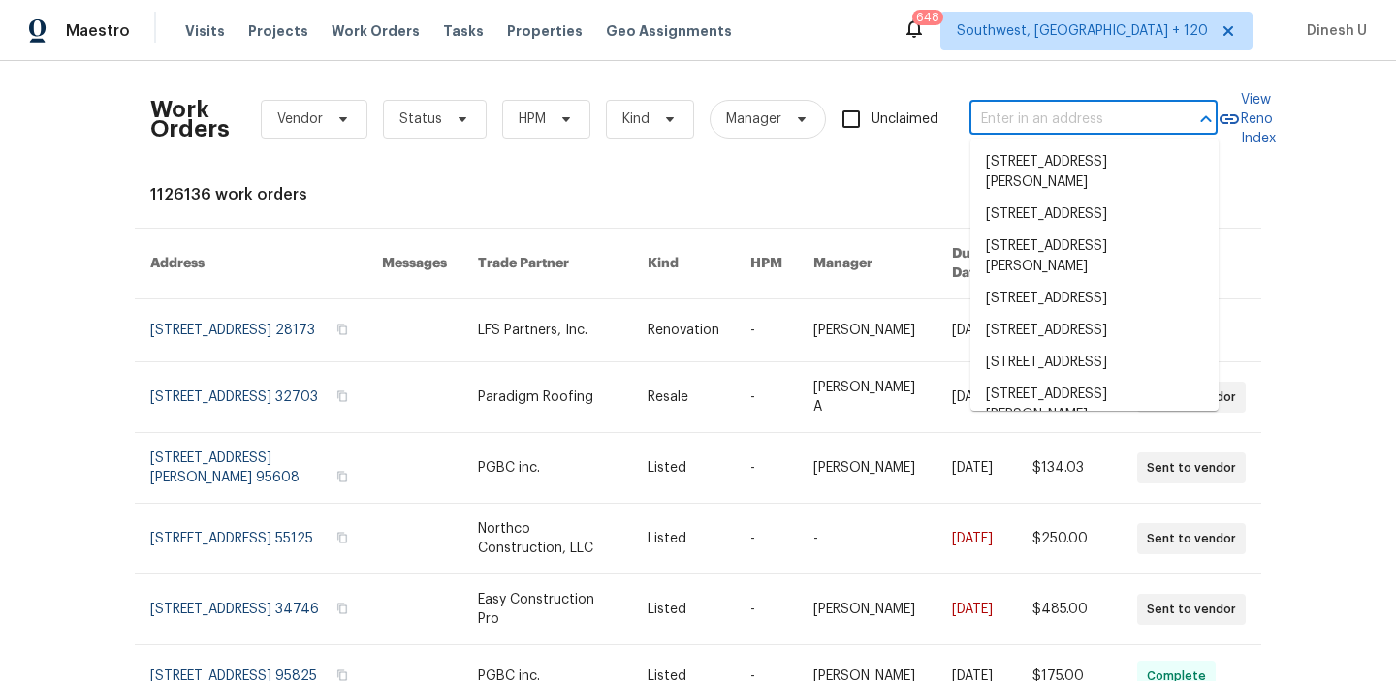
paste input "212 S Wisconsin St, Fallbrook, CA 92028"
type input "212 S Wisconsin St, Fallbrook, CA 92028"
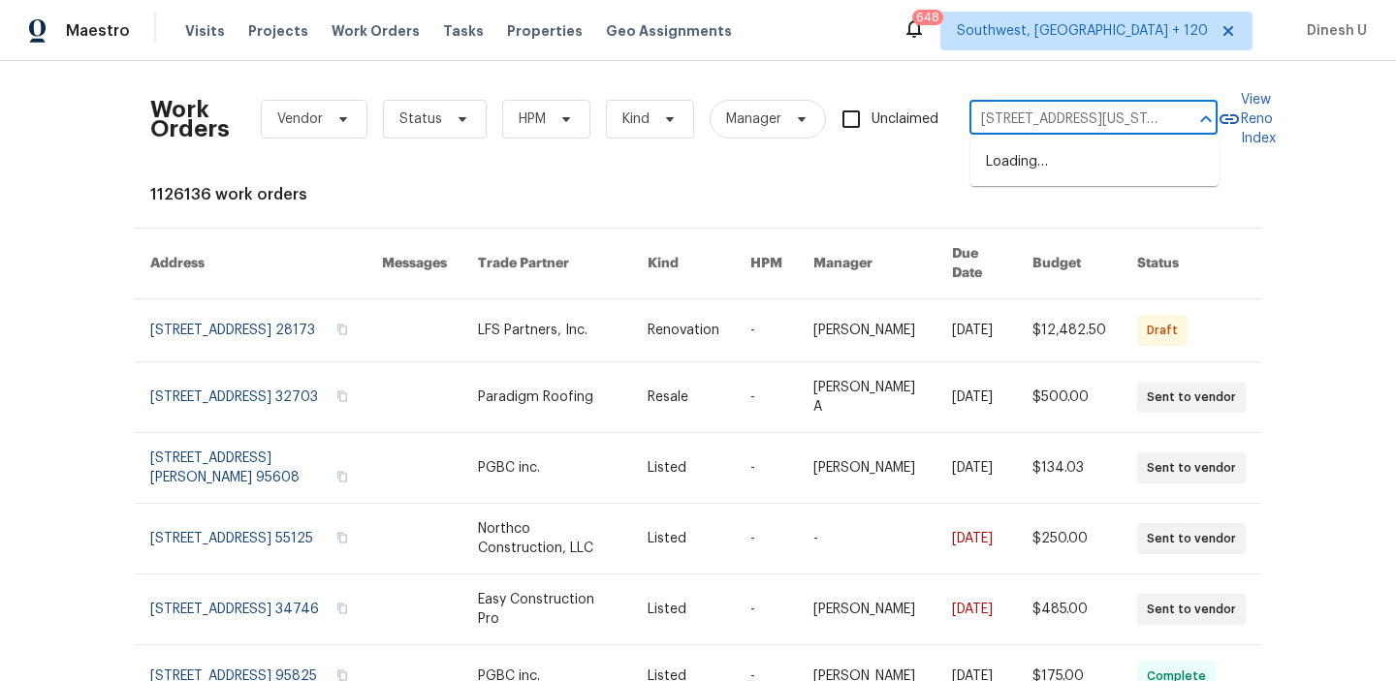
scroll to position [0, 71]
click at [998, 178] on li "212 S Wisconsin St, Fallbrook, CA 92028" at bounding box center [1094, 162] width 248 height 32
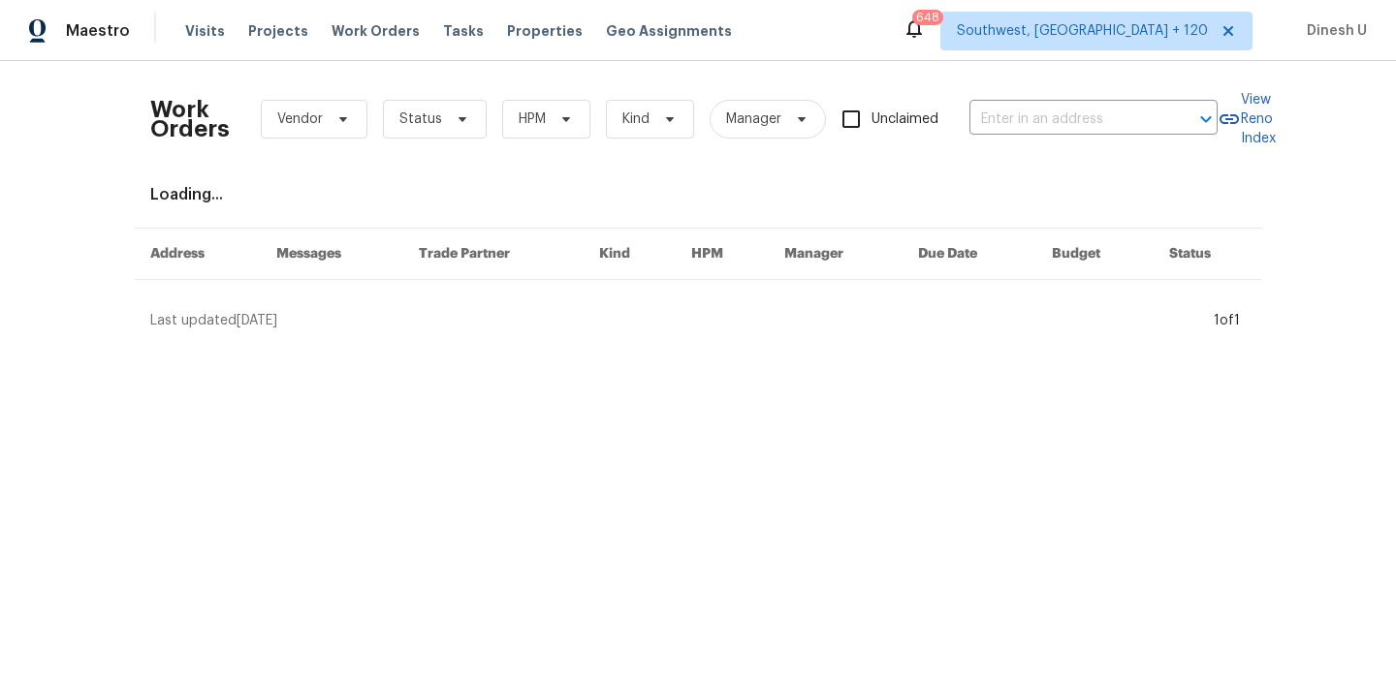
type input "212 S Wisconsin St, Fallbrook, CA 92028"
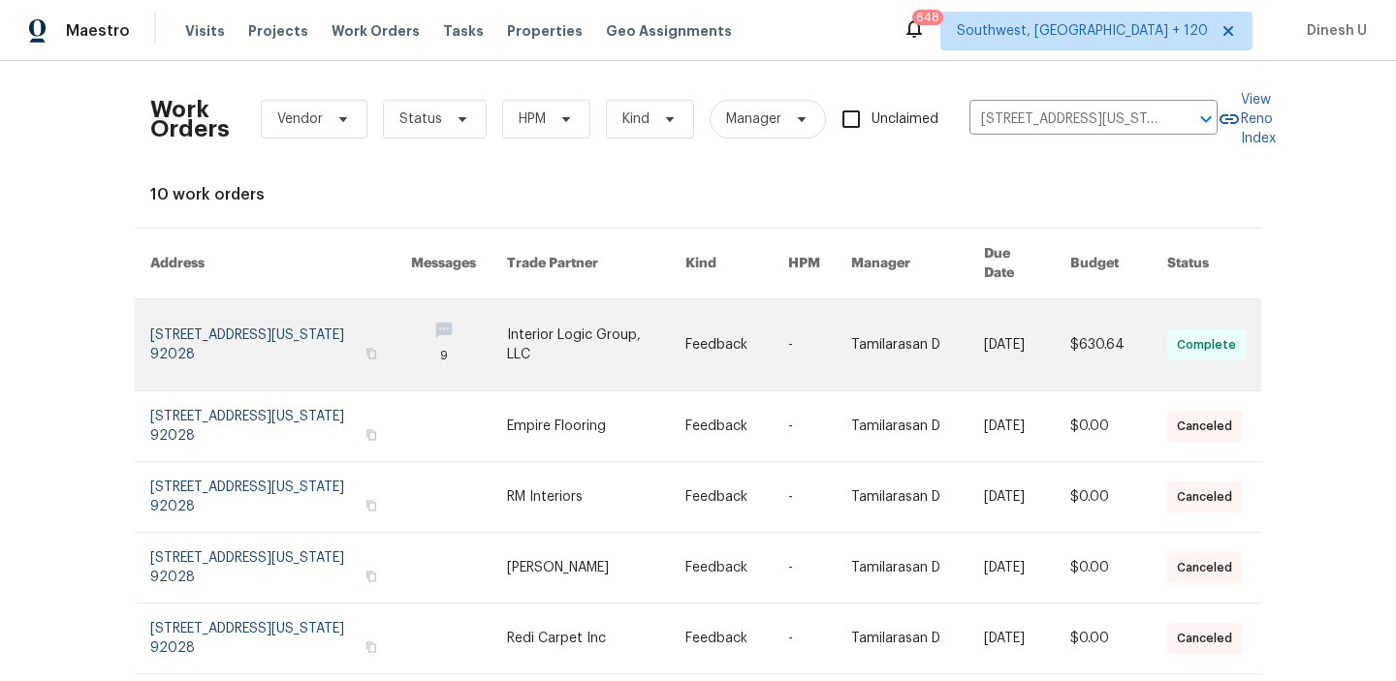
click at [158, 317] on link at bounding box center [280, 345] width 261 height 91
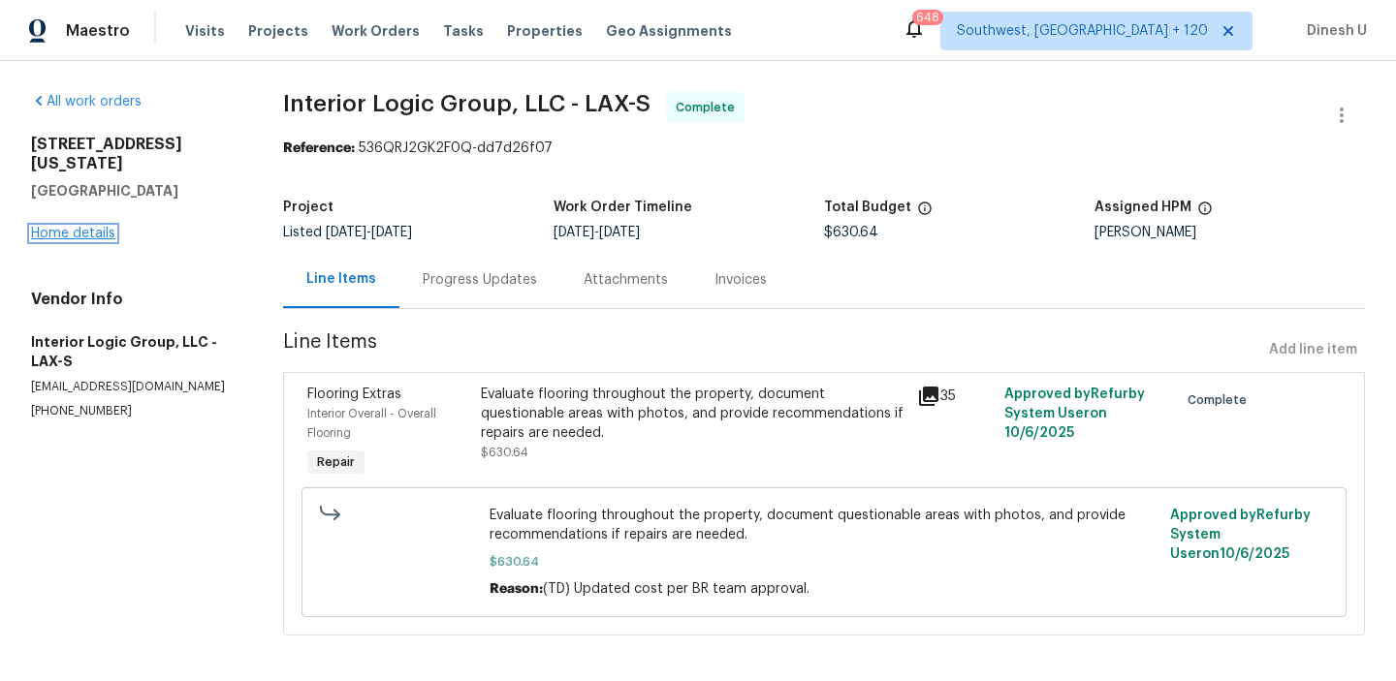
click at [72, 227] on link "Home details" at bounding box center [73, 234] width 84 height 14
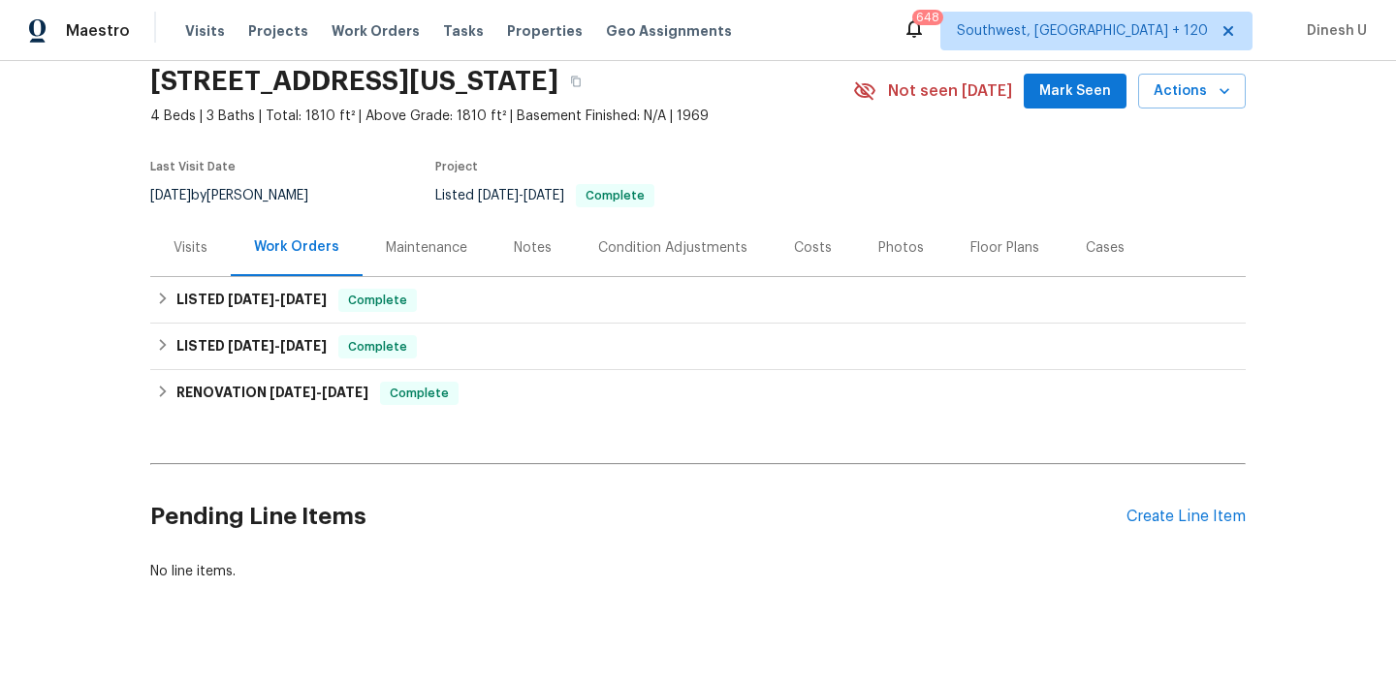
scroll to position [107, 0]
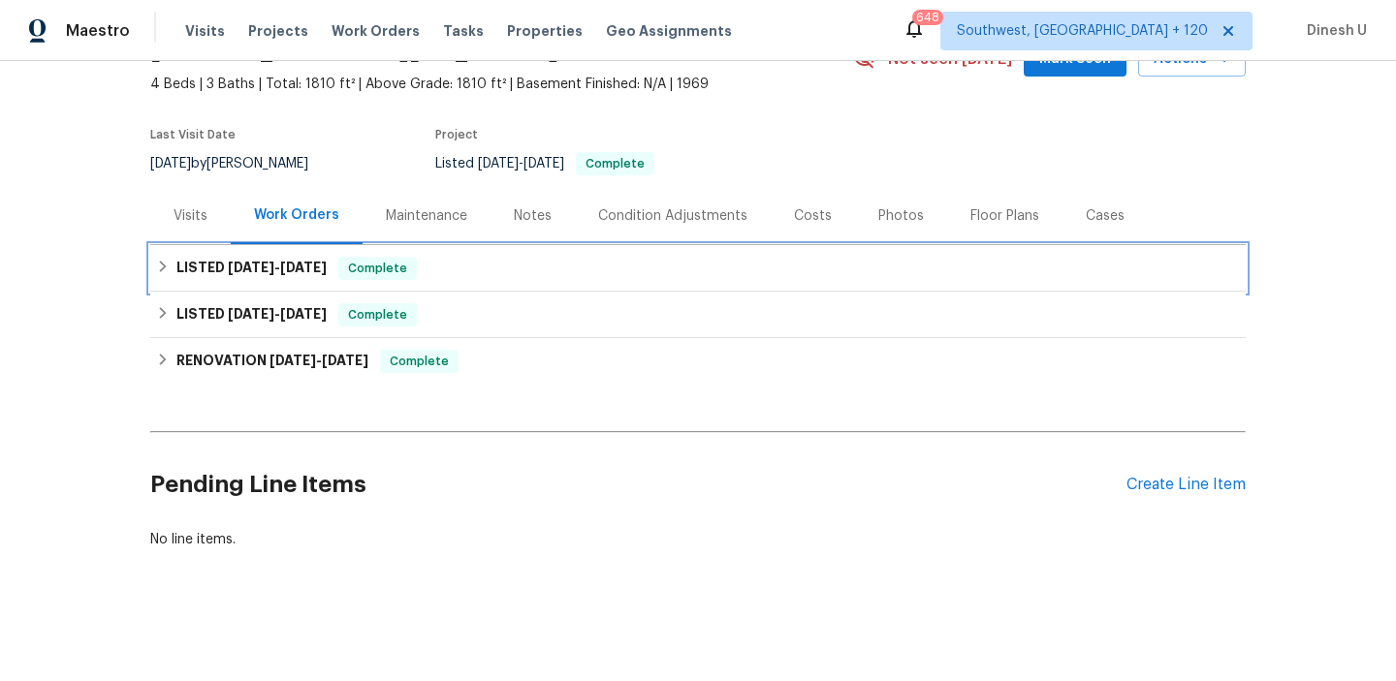
click at [257, 263] on span "9/18/25" at bounding box center [251, 268] width 47 height 14
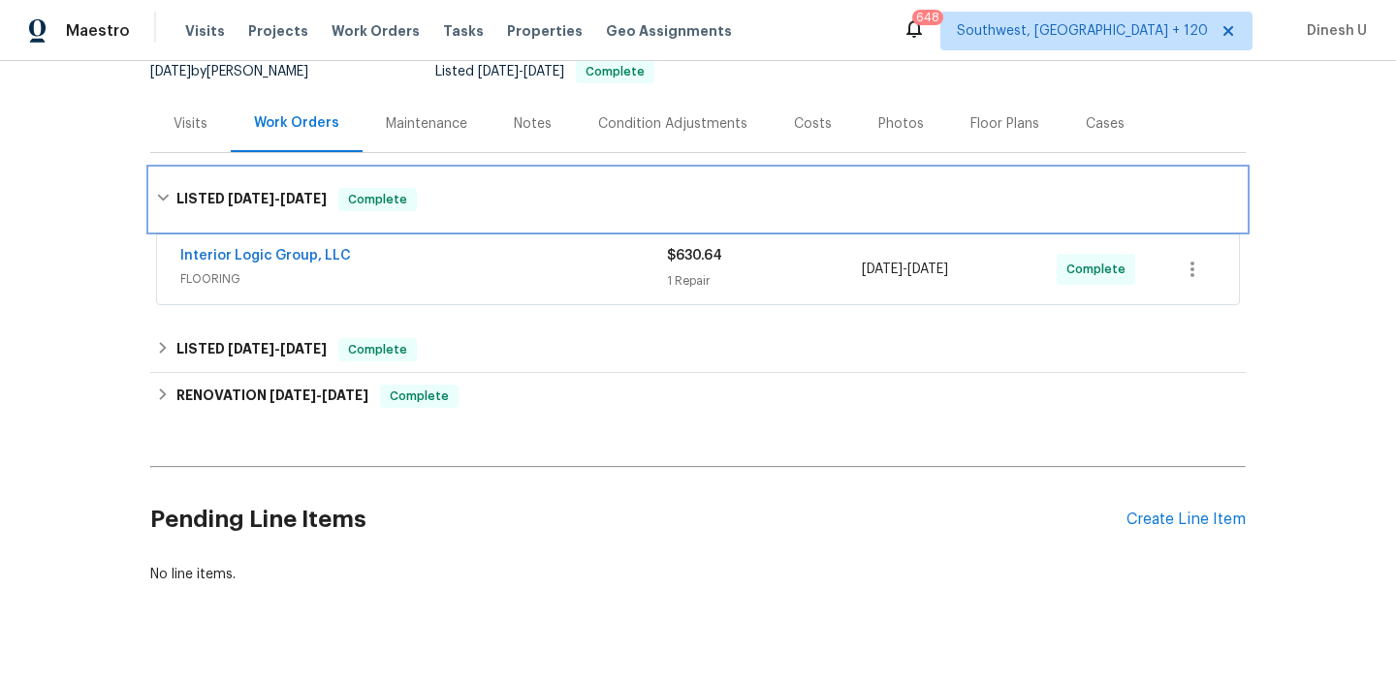
scroll to position [234, 0]
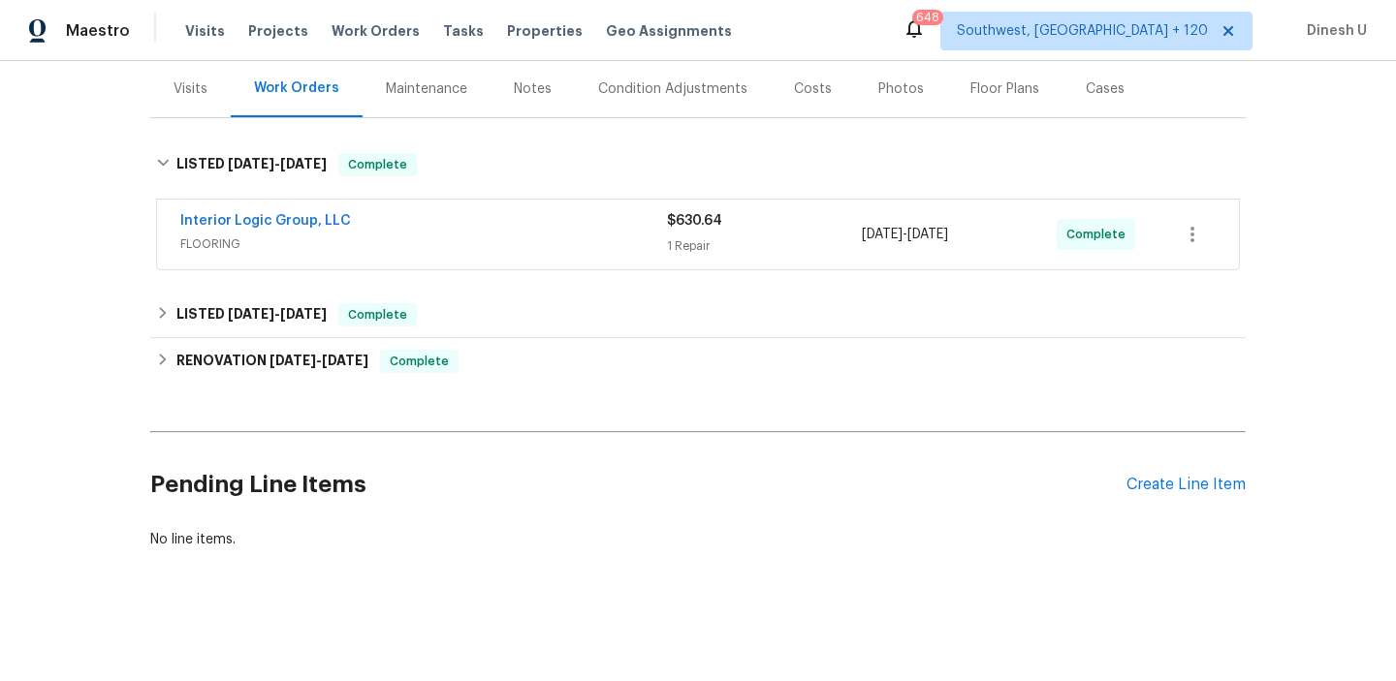
click at [712, 248] on div "1 Repair" at bounding box center [764, 246] width 195 height 19
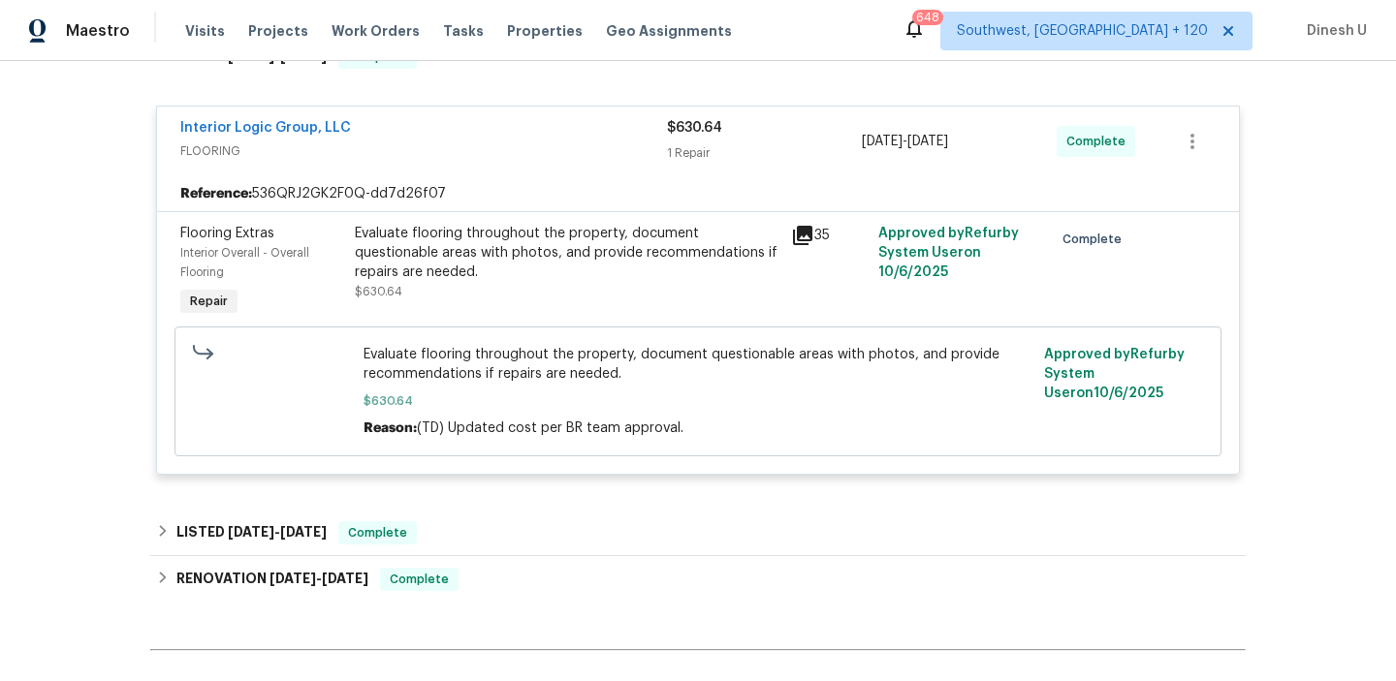
scroll to position [343, 0]
click at [810, 227] on icon at bounding box center [802, 233] width 19 height 19
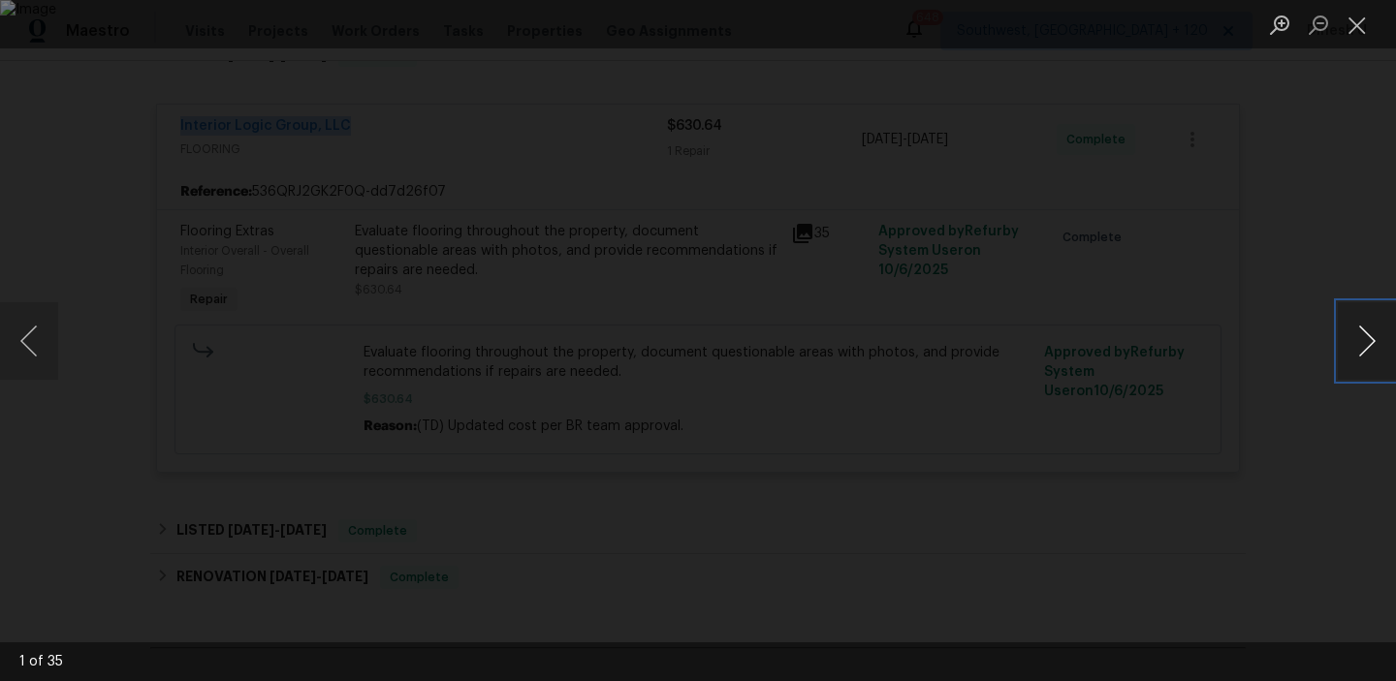
click at [1361, 343] on button "Next image" at bounding box center [1367, 341] width 58 height 78
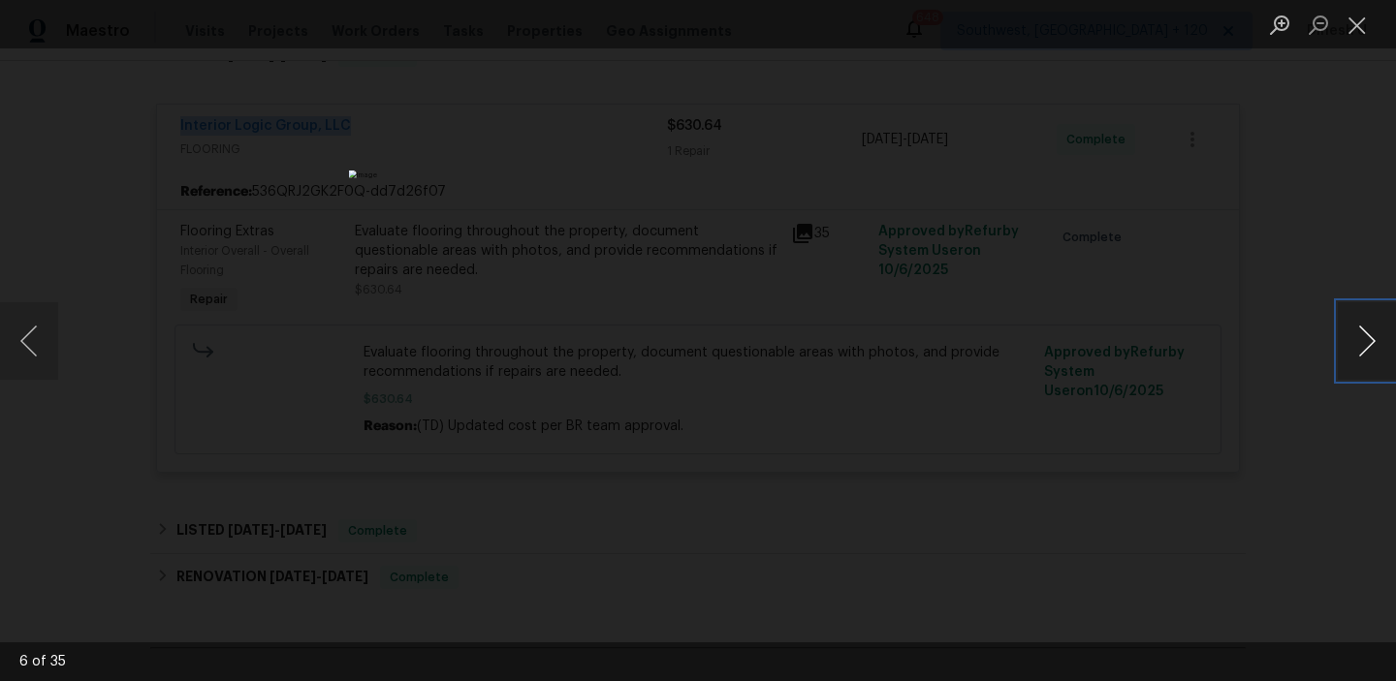
click at [1361, 343] on button "Next image" at bounding box center [1367, 341] width 58 height 78
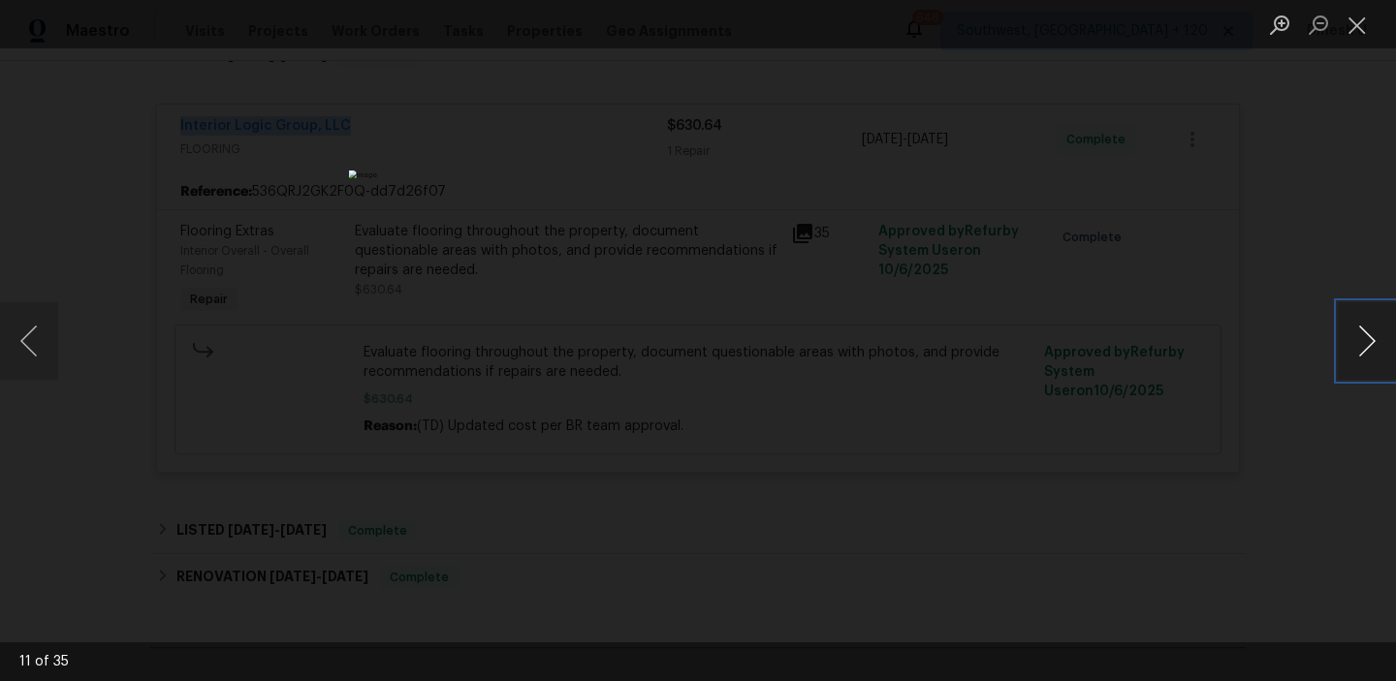
click at [1361, 343] on button "Next image" at bounding box center [1367, 341] width 58 height 78
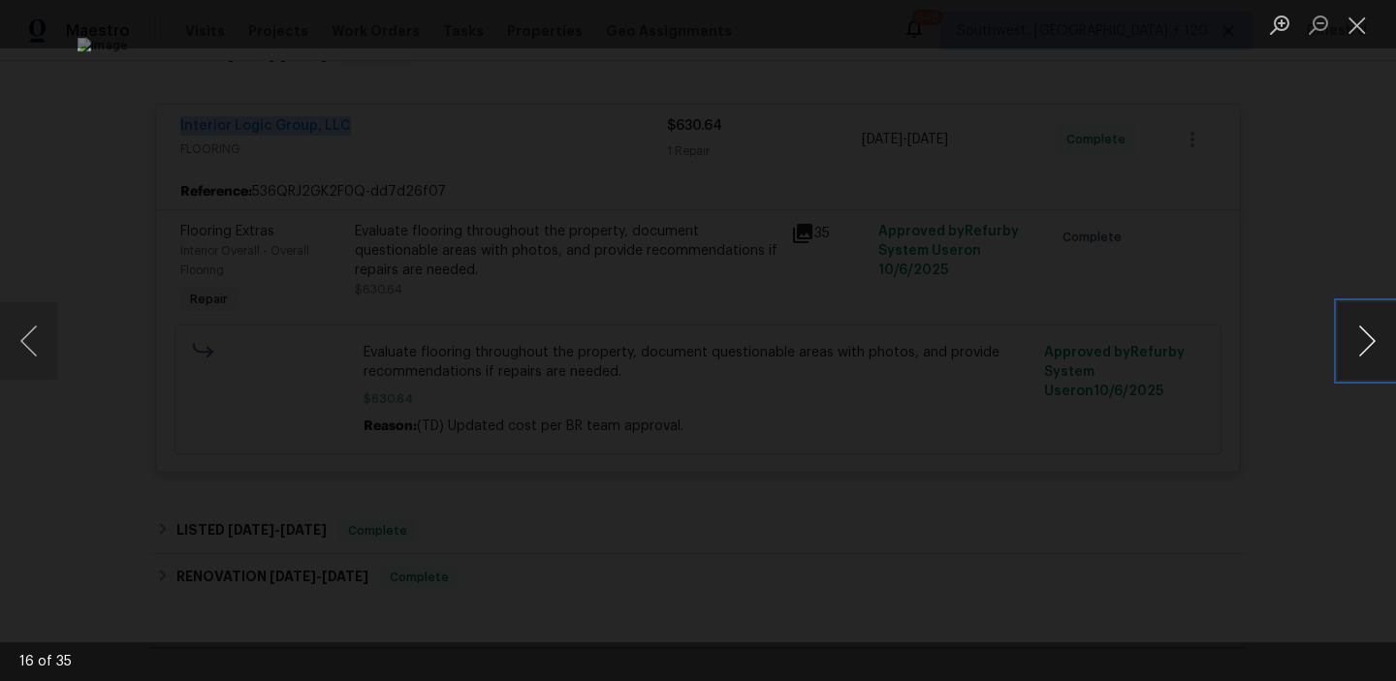
click at [1361, 343] on button "Next image" at bounding box center [1367, 341] width 58 height 78
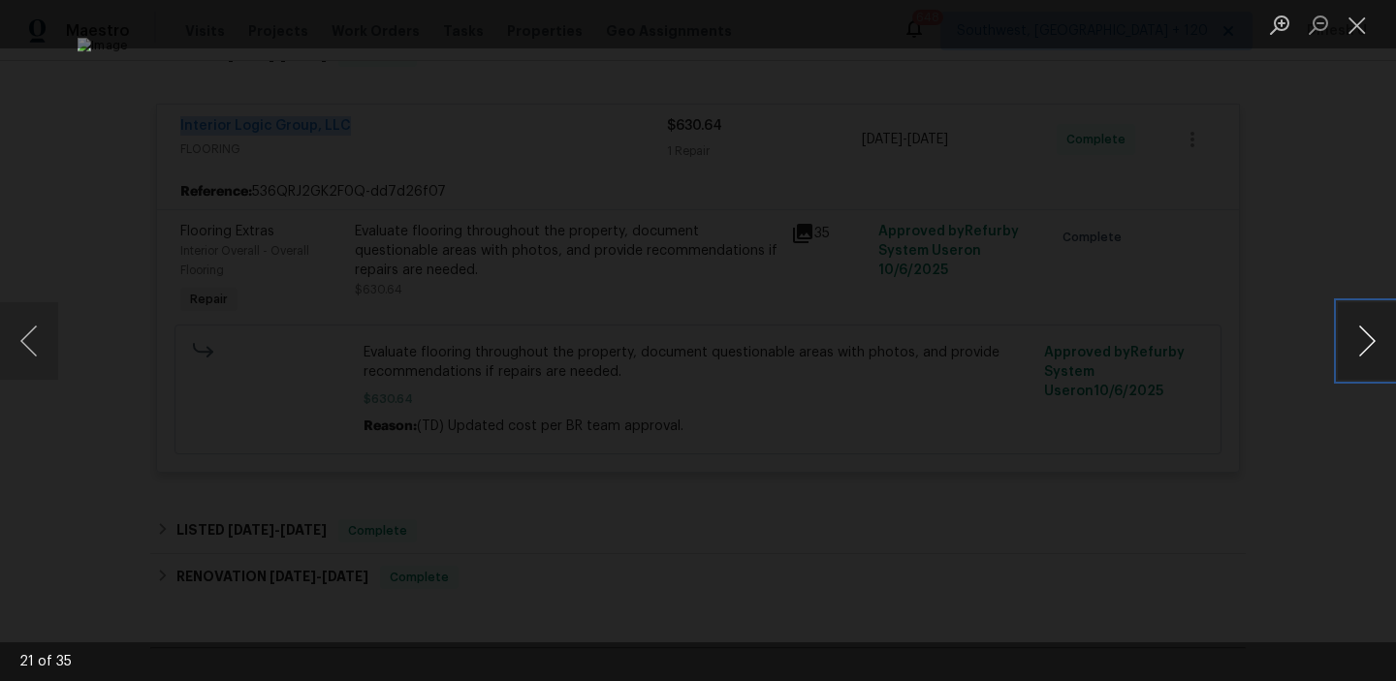
click at [1361, 343] on button "Next image" at bounding box center [1367, 341] width 58 height 78
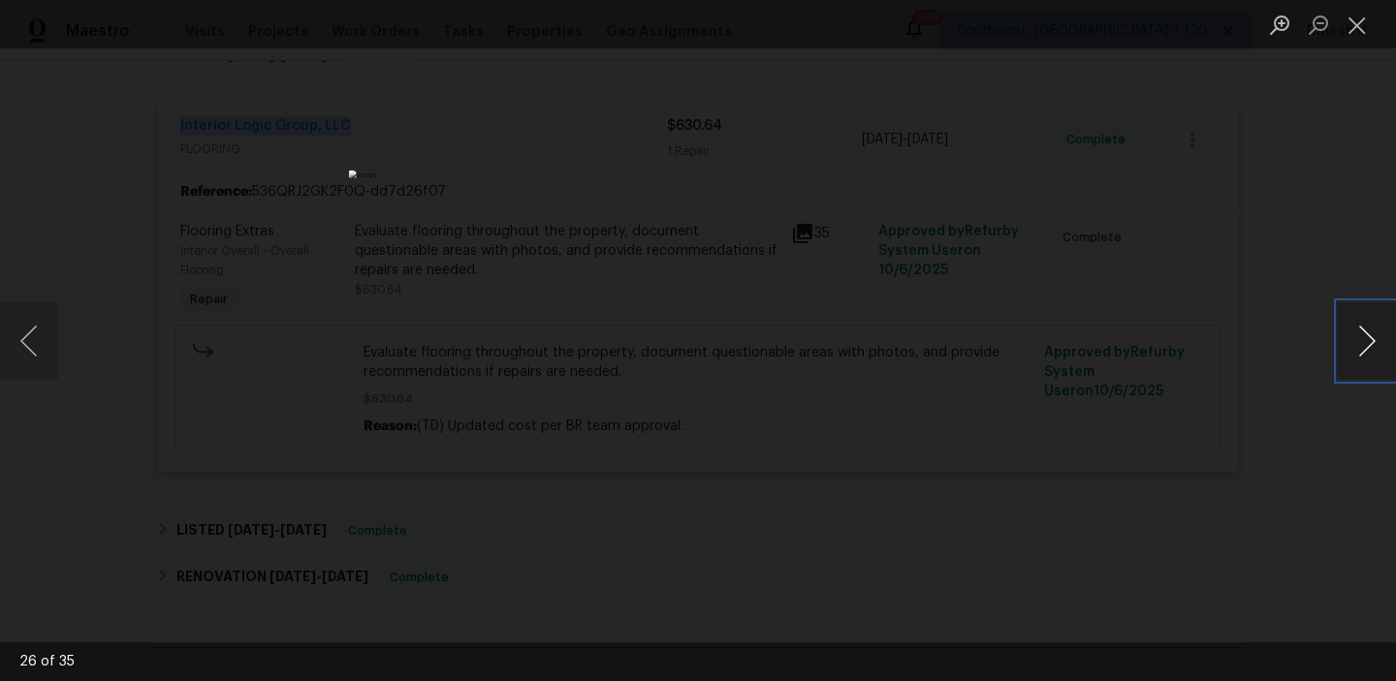
click at [1361, 343] on button "Next image" at bounding box center [1367, 341] width 58 height 78
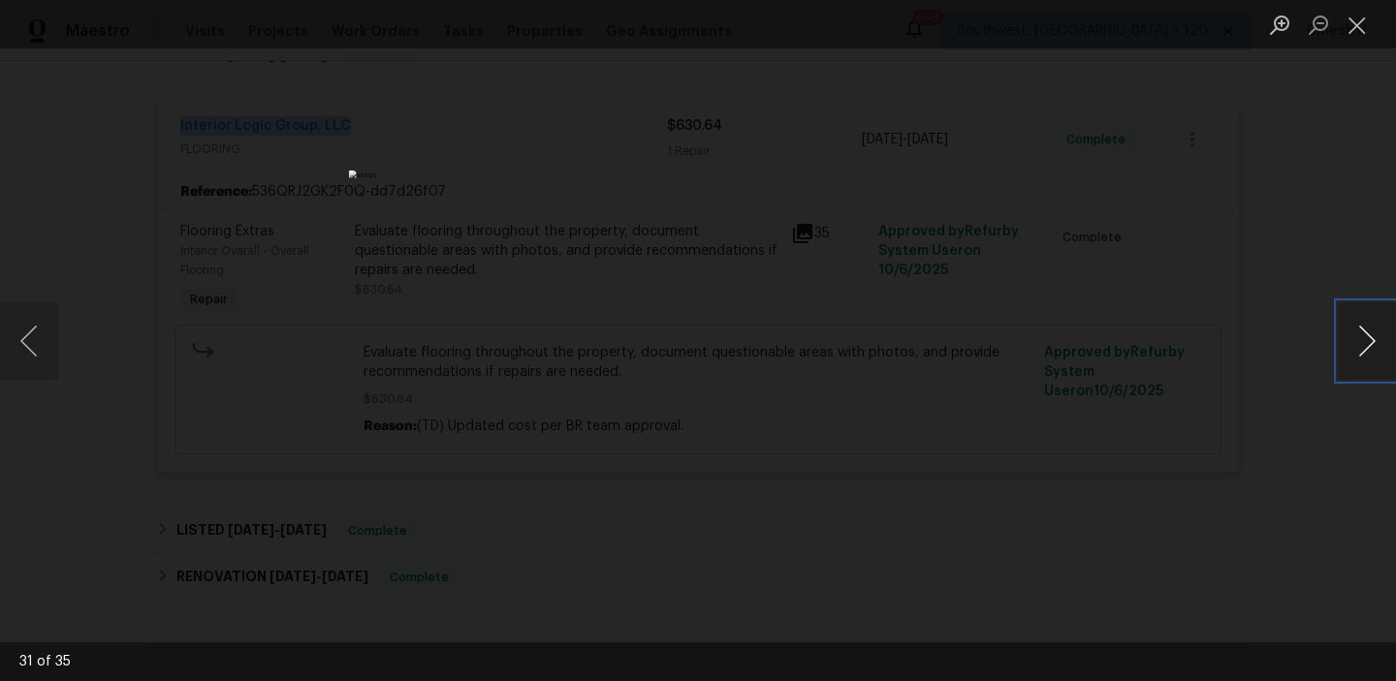
click at [1361, 343] on button "Next image" at bounding box center [1367, 341] width 58 height 78
click at [1362, 11] on button "Close lightbox" at bounding box center [1357, 25] width 39 height 34
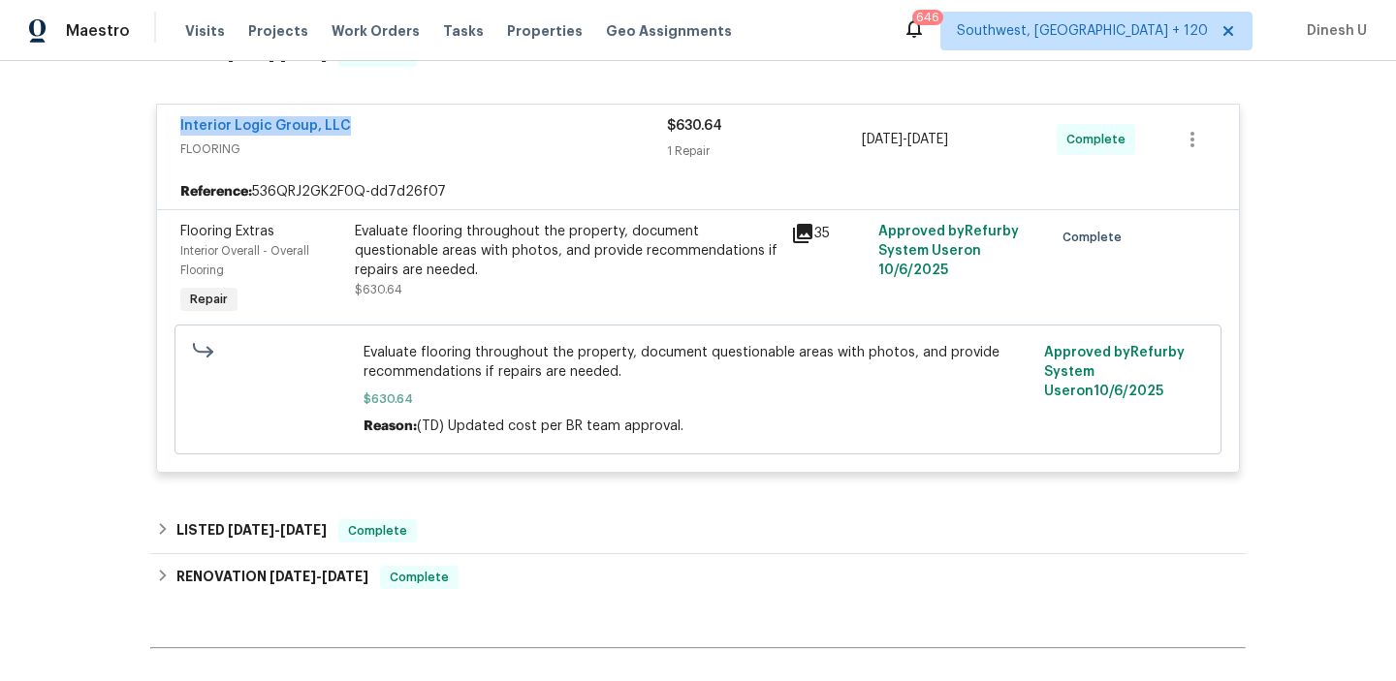
click at [587, 241] on div "Evaluate flooring throughout the property, document questionable areas with pho…" at bounding box center [567, 251] width 425 height 58
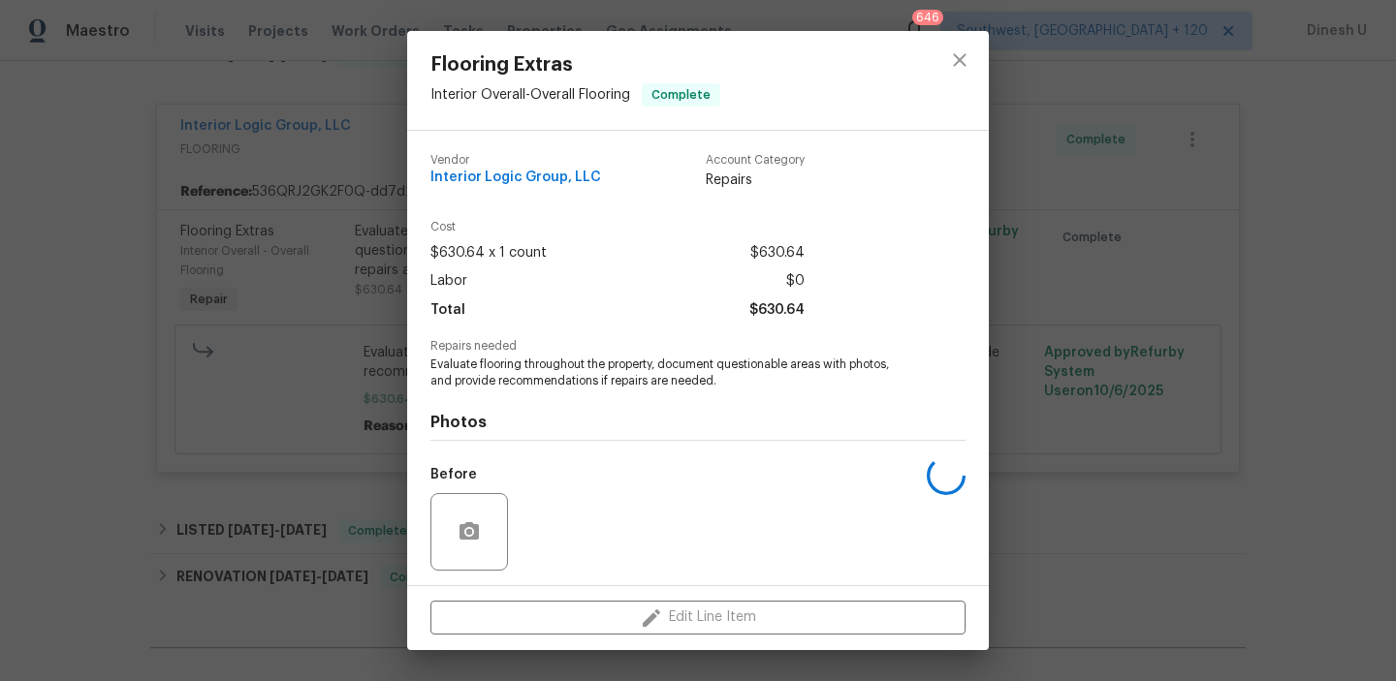
scroll to position [131, 0]
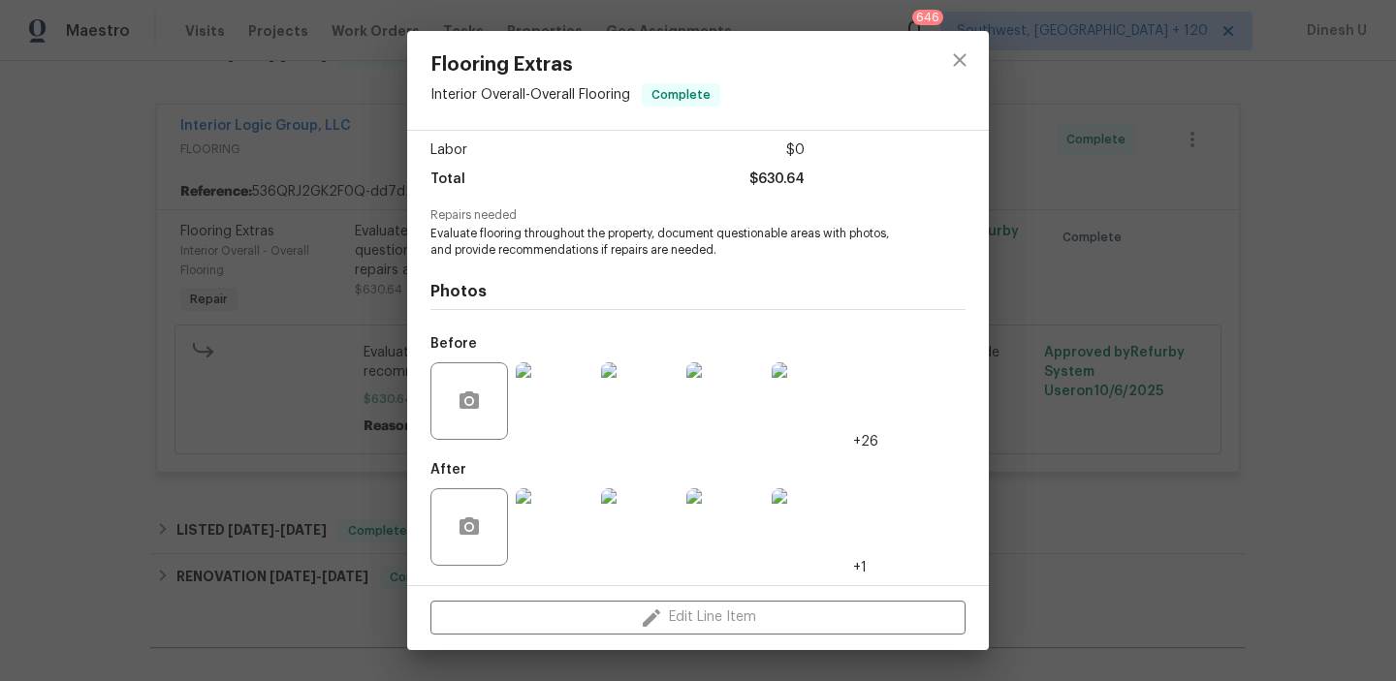
click at [570, 537] on img at bounding box center [555, 528] width 78 height 78
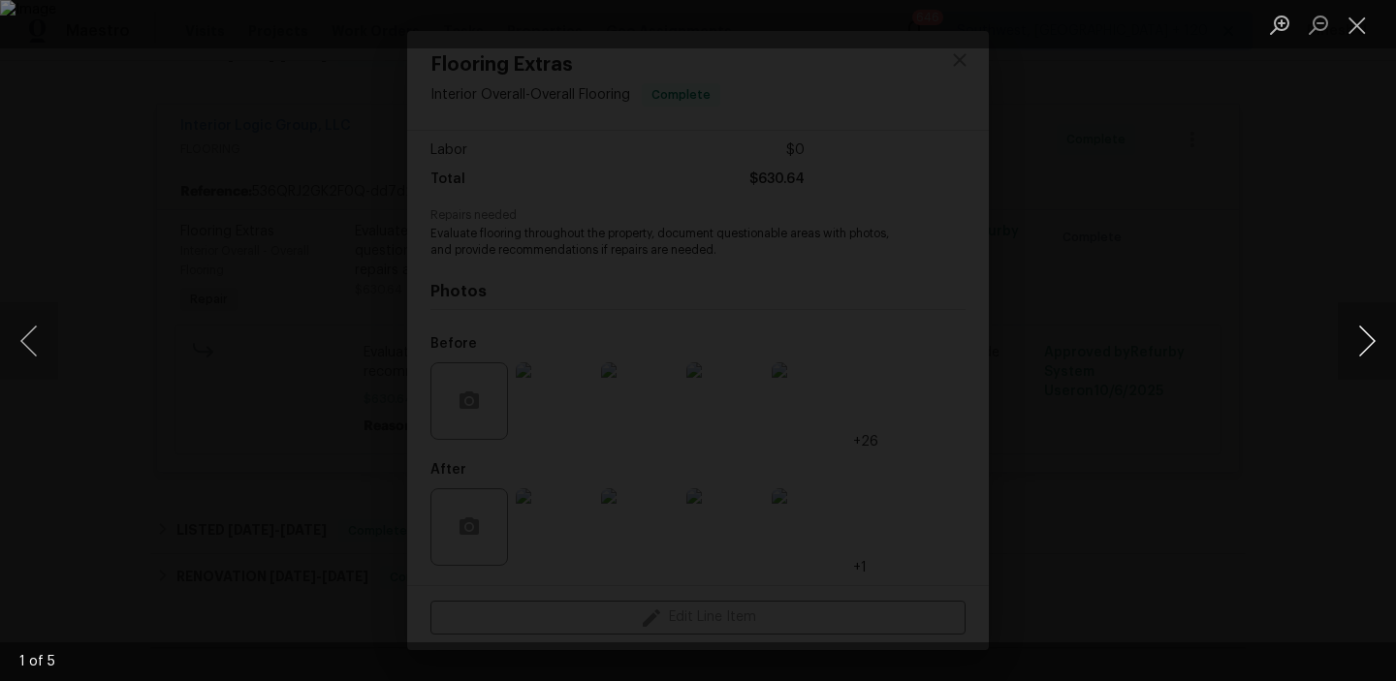
click at [1359, 340] on button "Next image" at bounding box center [1367, 341] width 58 height 78
click at [1356, 30] on button "Close lightbox" at bounding box center [1357, 25] width 39 height 34
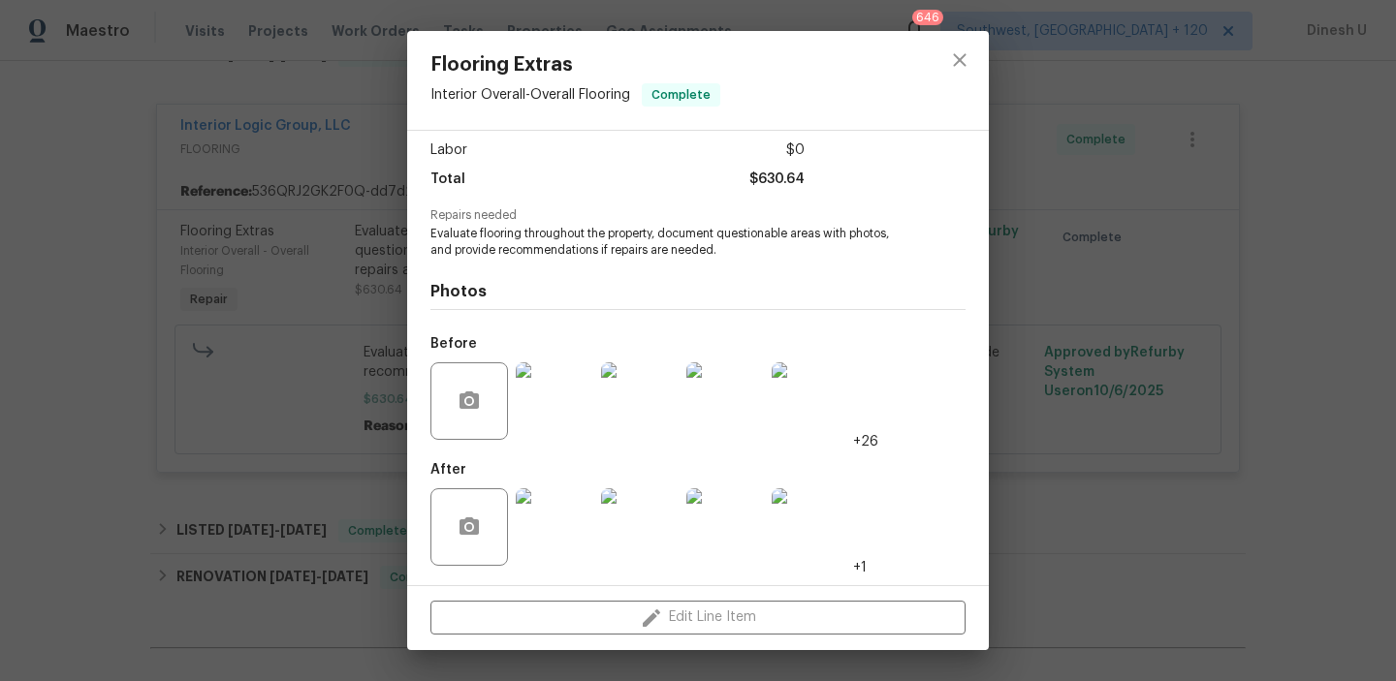
click at [372, 242] on div "Flooring Extras Interior Overall - Overall Flooring Complete Vendor Interior Lo…" at bounding box center [698, 340] width 1396 height 681
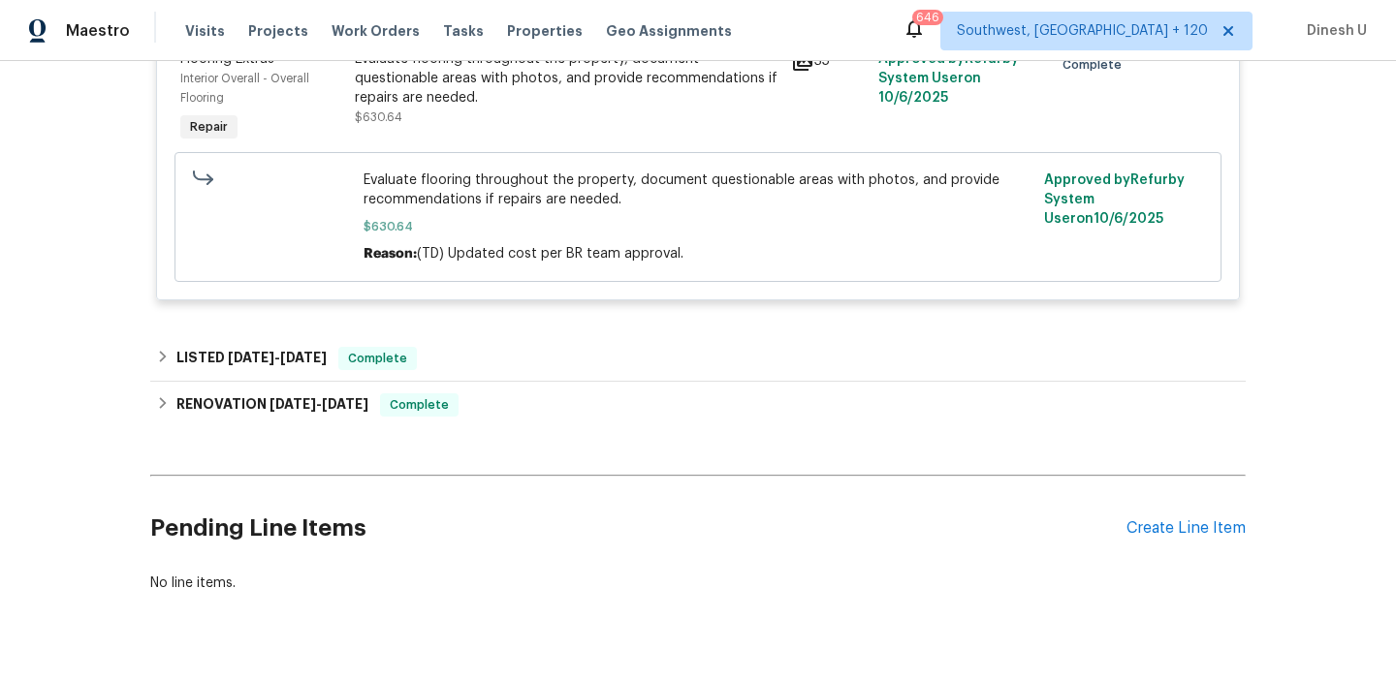
scroll to position [560, 0]
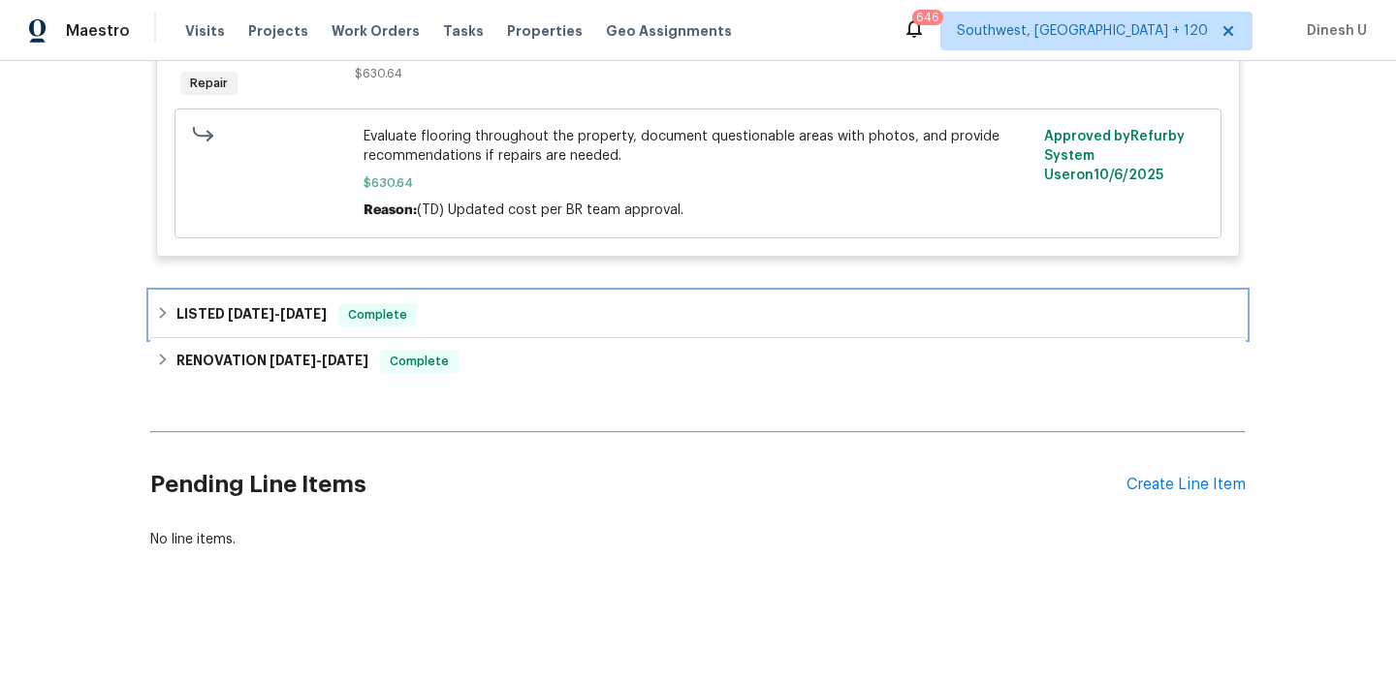
click at [301, 309] on span "6/7/25" at bounding box center [303, 314] width 47 height 14
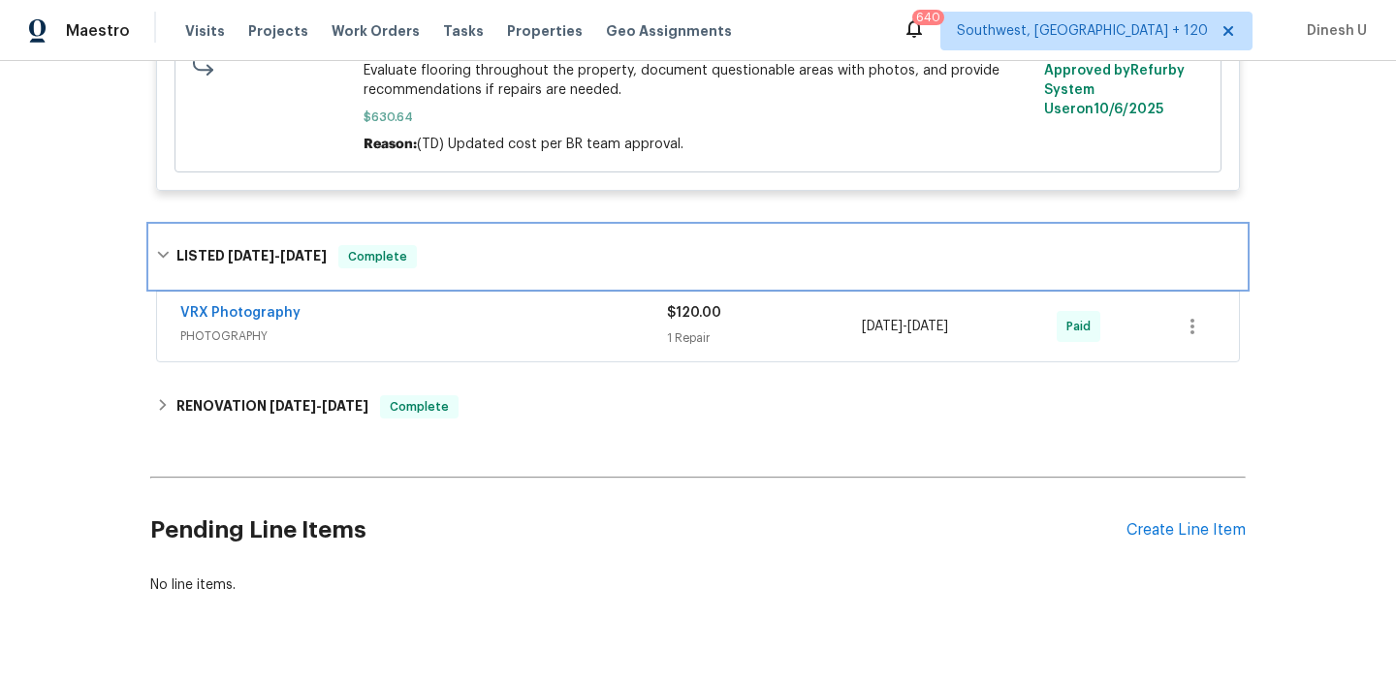
scroll to position [672, 0]
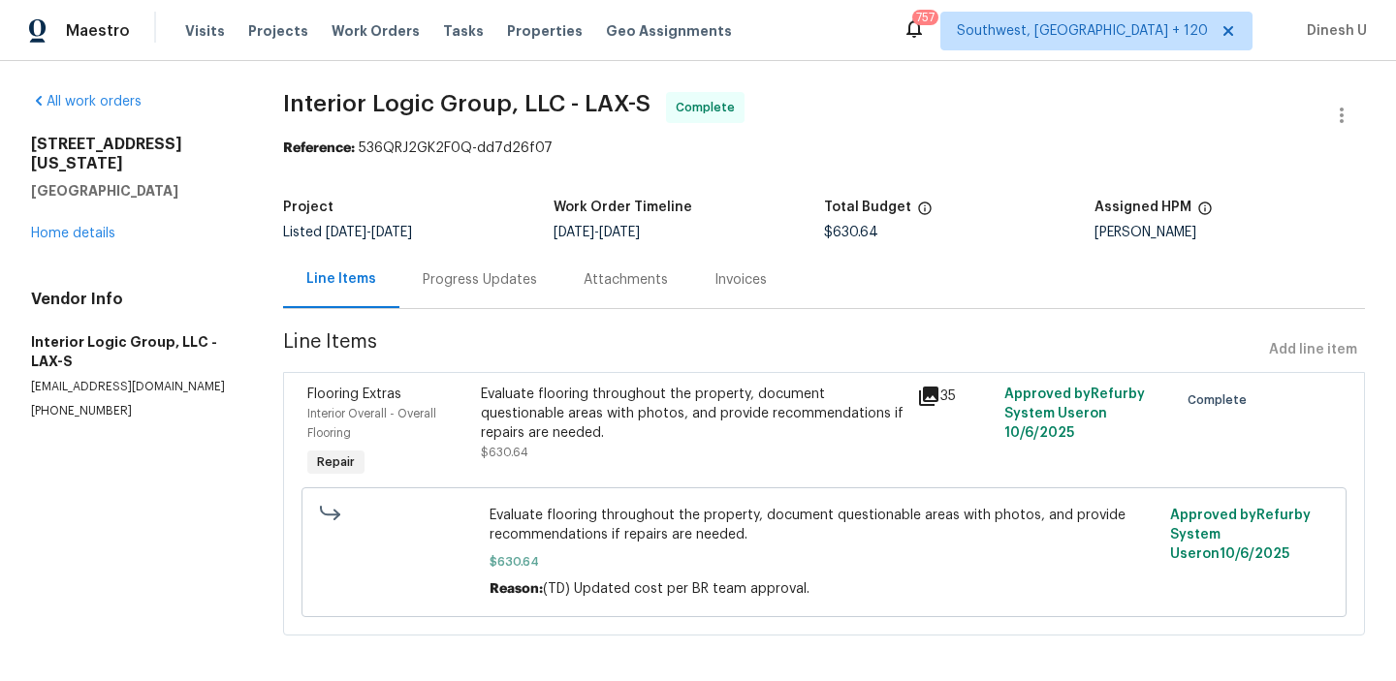
click at [501, 271] on div "Progress Updates" at bounding box center [480, 279] width 114 height 19
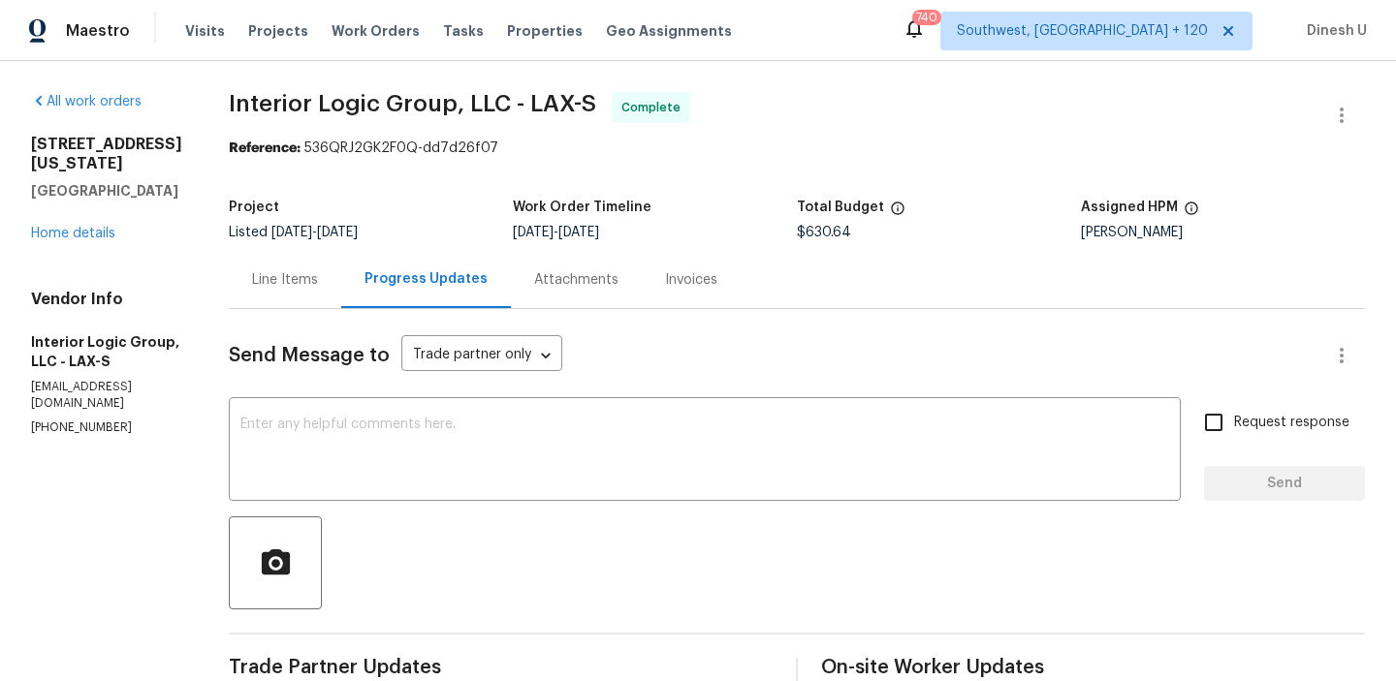
click at [57, 332] on h5 "Interior Logic Group, LLC - LAX-S" at bounding box center [106, 351] width 151 height 39
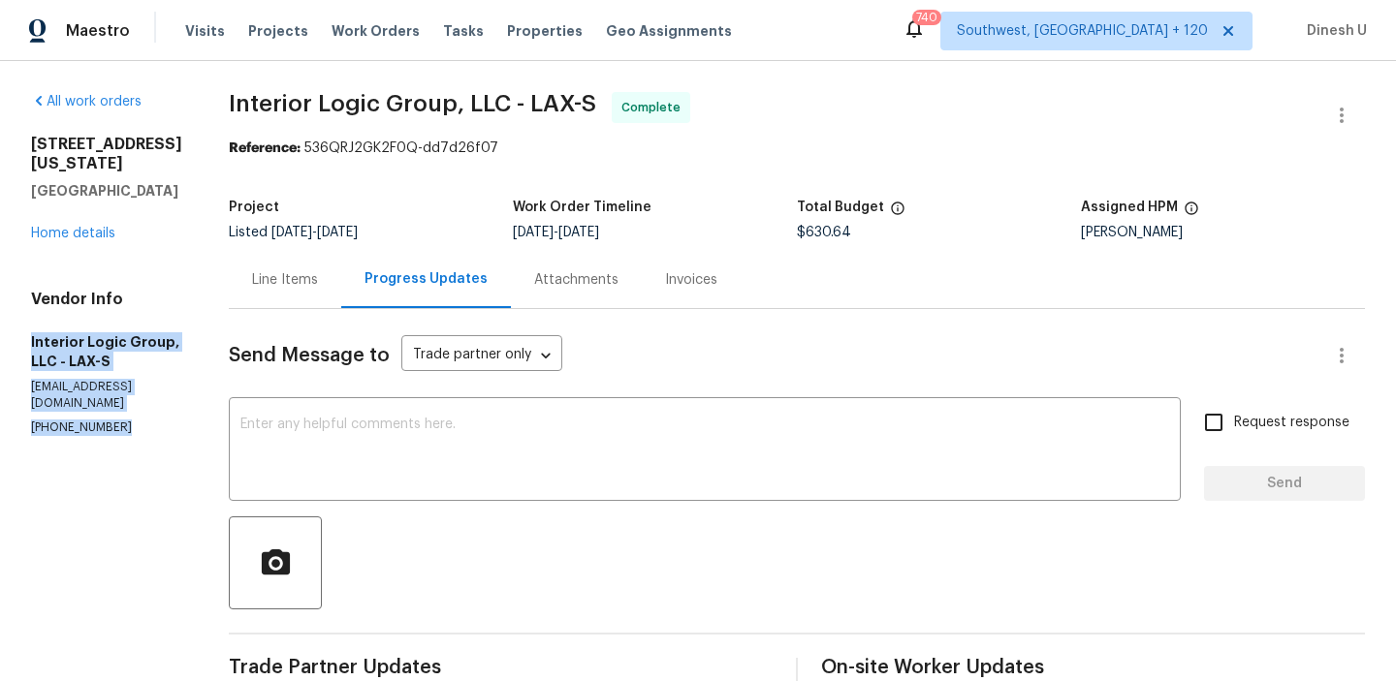
copy div "Interior Logic Group, LLC - LAX-S [EMAIL_ADDRESS][DOMAIN_NAME] [PHONE_NUMBER]"
